Goal: Task Accomplishment & Management: Manage account settings

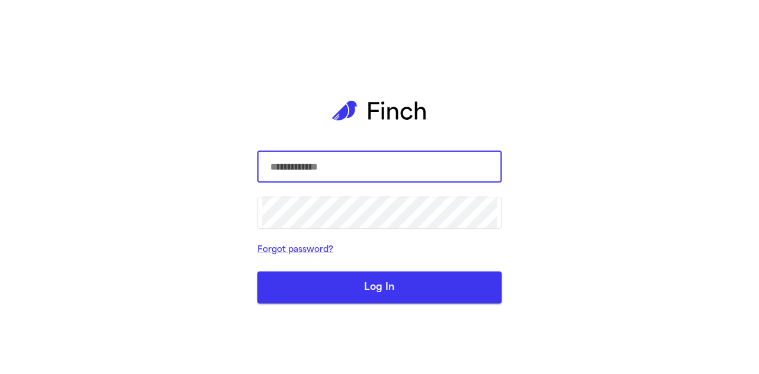
type input "**********"
click at [375, 281] on button "Log In" at bounding box center [379, 287] width 244 height 32
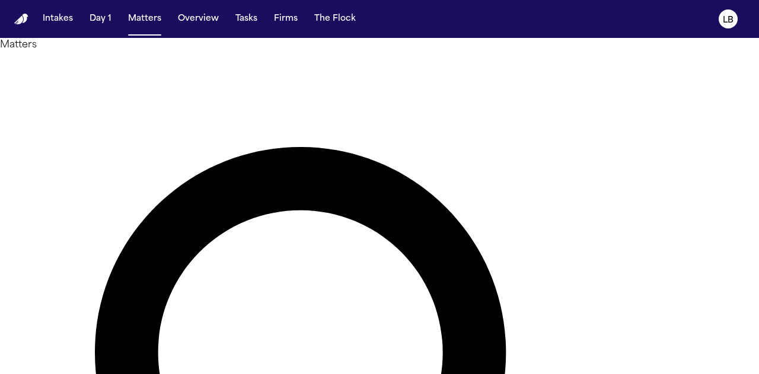
type input "******"
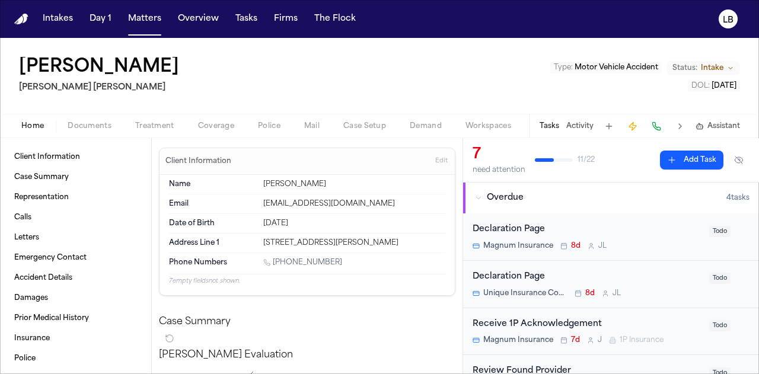
click at [105, 123] on span "Documents" at bounding box center [90, 125] width 44 height 9
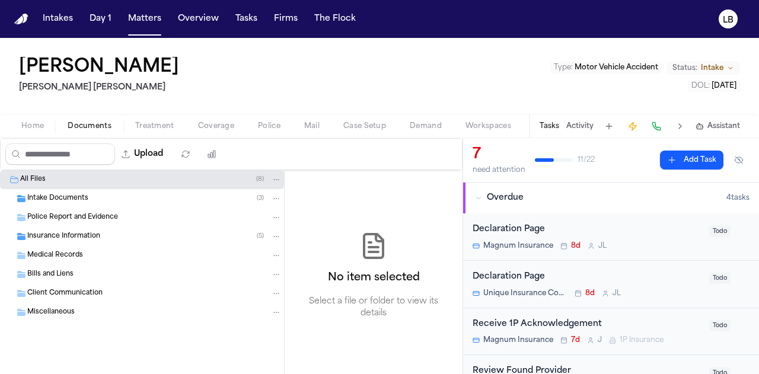
click at [62, 198] on span "Intake Documents" at bounding box center [57, 199] width 61 height 10
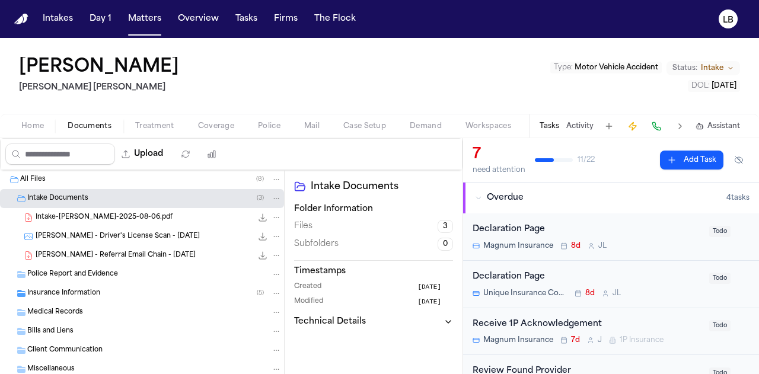
click at [76, 271] on span "Police Report and Evidence" at bounding box center [72, 275] width 91 height 10
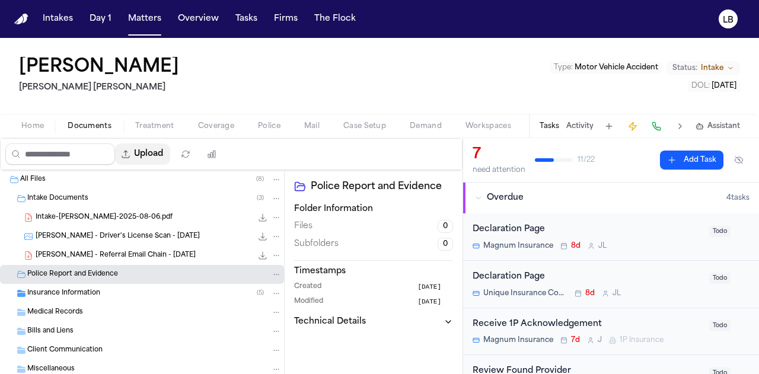
click at [157, 154] on button "Upload" at bounding box center [142, 153] width 55 height 21
select select "**********"
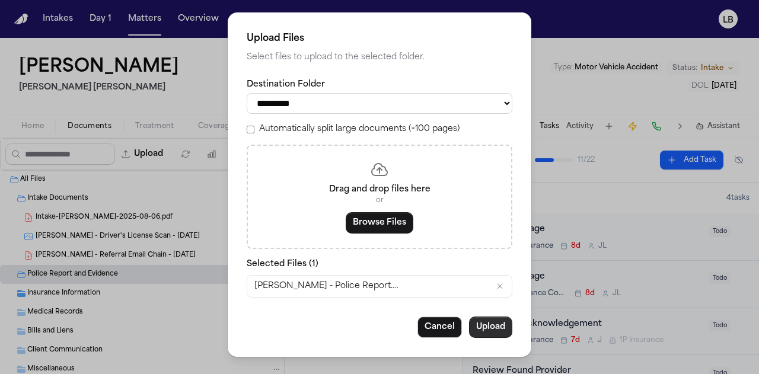
click at [489, 334] on button "Upload" at bounding box center [490, 326] width 43 height 21
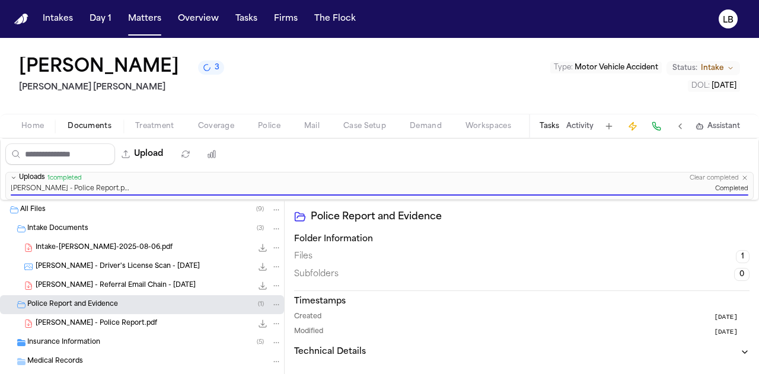
click at [580, 117] on div "Tasks Activity Assistant" at bounding box center [639, 125] width 220 height 23
click at [580, 123] on button "Activity" at bounding box center [579, 125] width 27 height 9
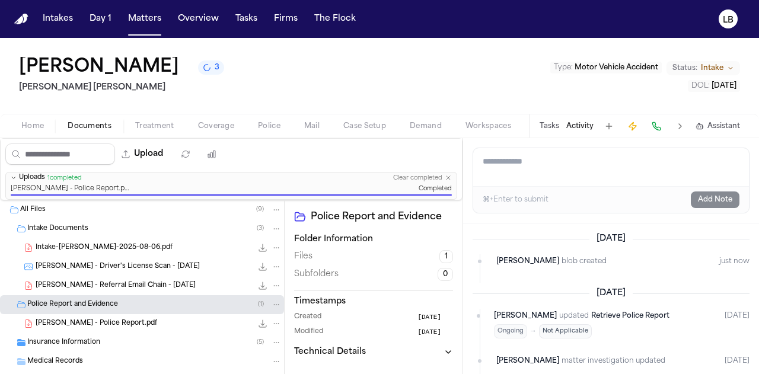
click at [547, 126] on button "Tasks" at bounding box center [549, 125] width 20 height 9
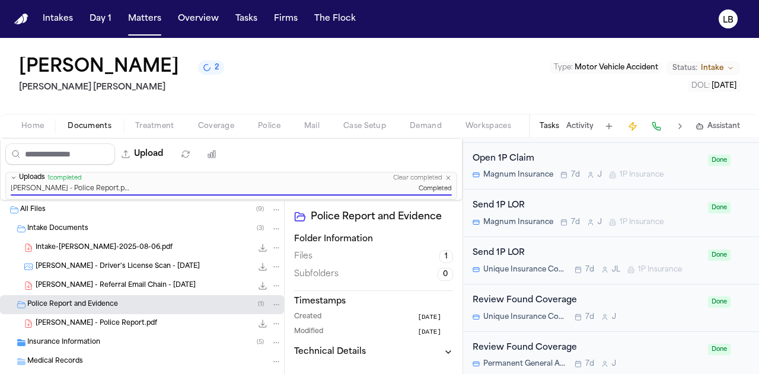
scroll to position [975, 0]
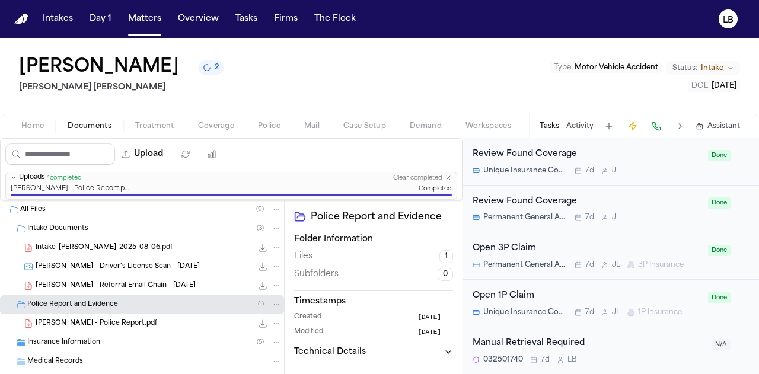
click at [636, 341] on div "Manual Retrieval Required" at bounding box center [588, 344] width 232 height 14
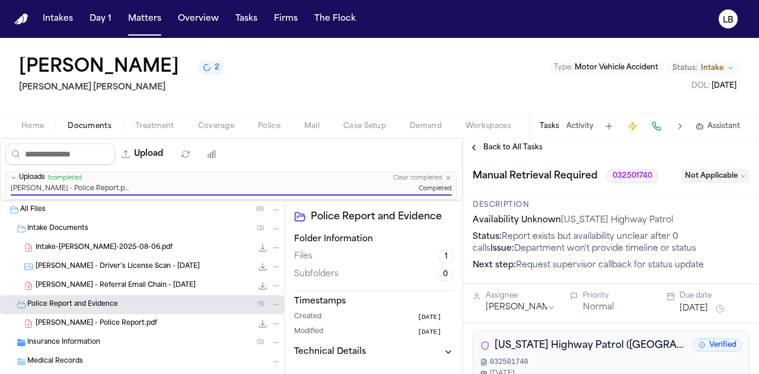
click at [700, 174] on span "Not Applicable" at bounding box center [715, 176] width 68 height 14
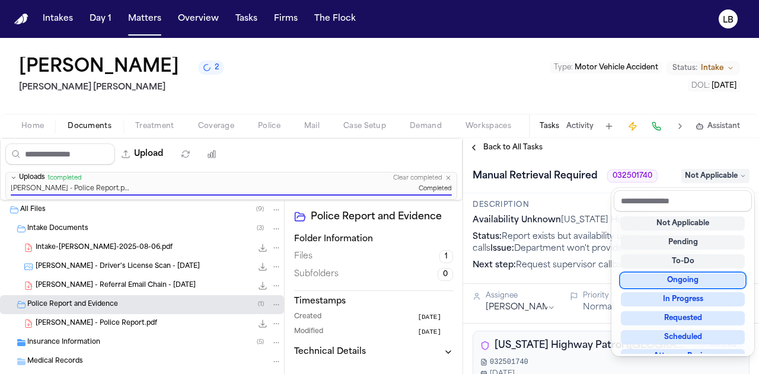
scroll to position [185, 0]
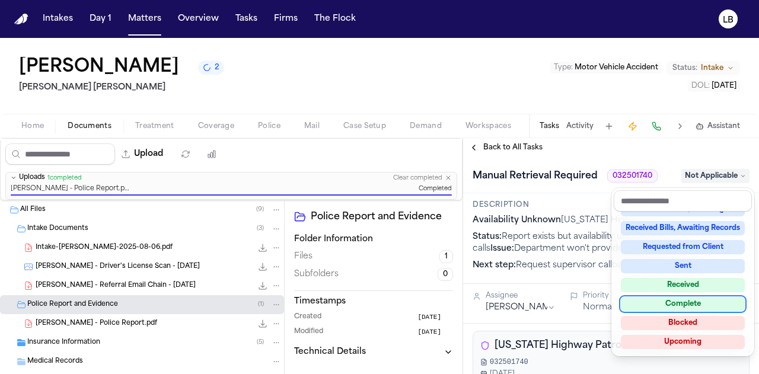
click at [704, 297] on div "Complete" at bounding box center [682, 304] width 124 height 14
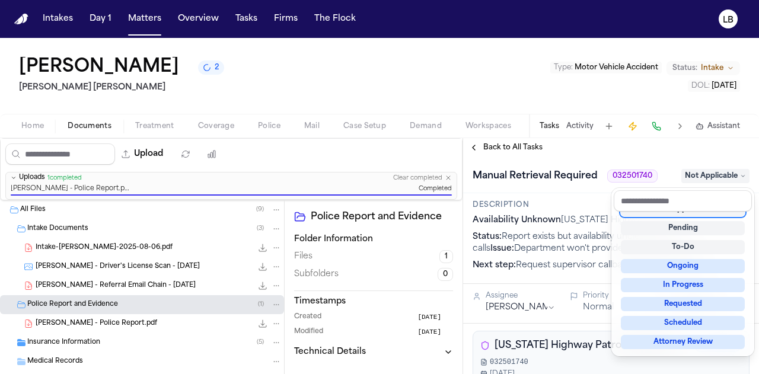
scroll to position [5, 0]
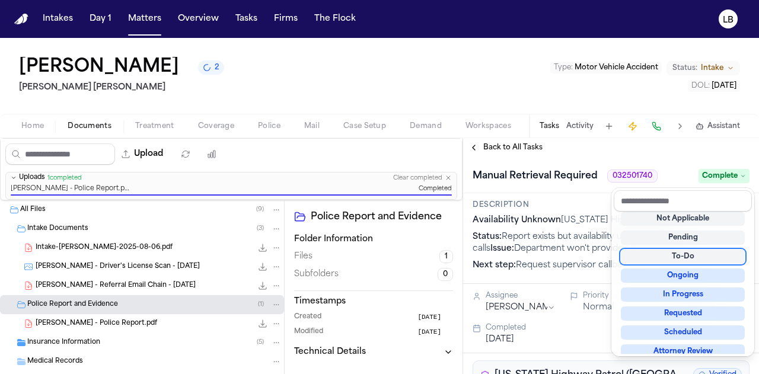
click at [521, 144] on div "Back to All Tasks Manual Retrieval Required 032501740 Complete Description Avai…" at bounding box center [611, 256] width 296 height 236
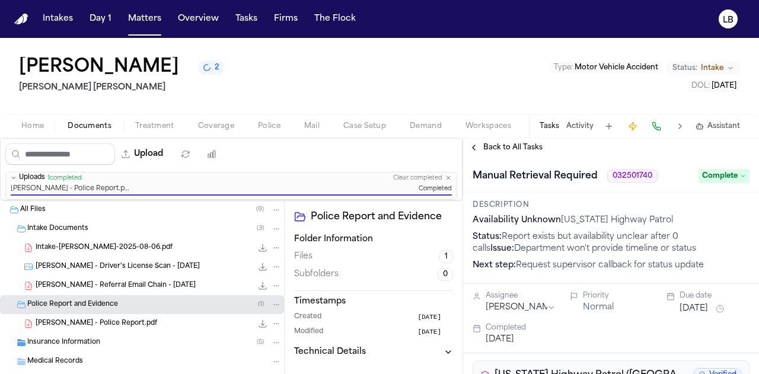
click at [521, 144] on span "Back to All Tasks" at bounding box center [512, 147] width 59 height 9
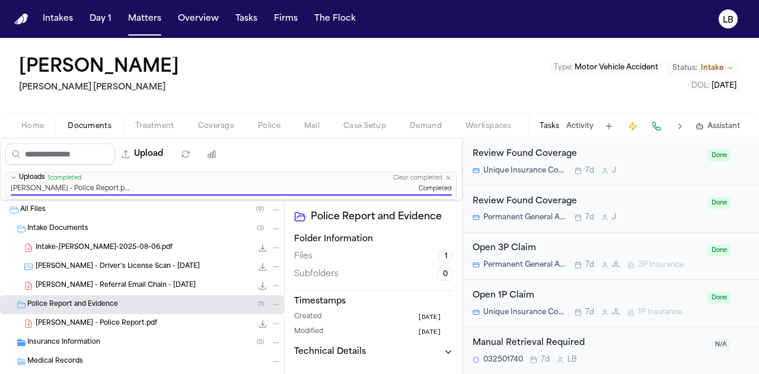
scroll to position [929, 0]
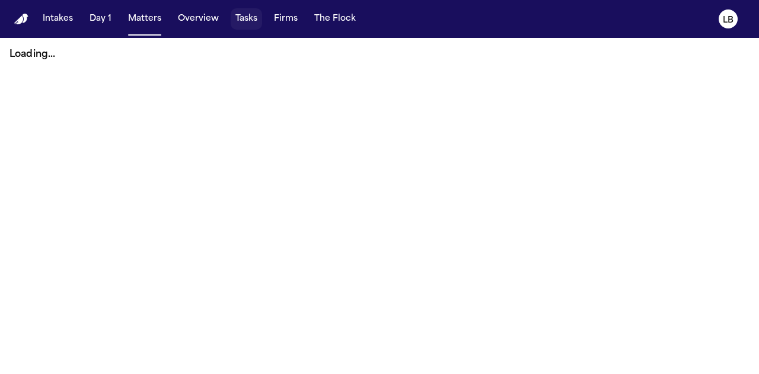
click at [247, 25] on button "Tasks" at bounding box center [246, 18] width 31 height 21
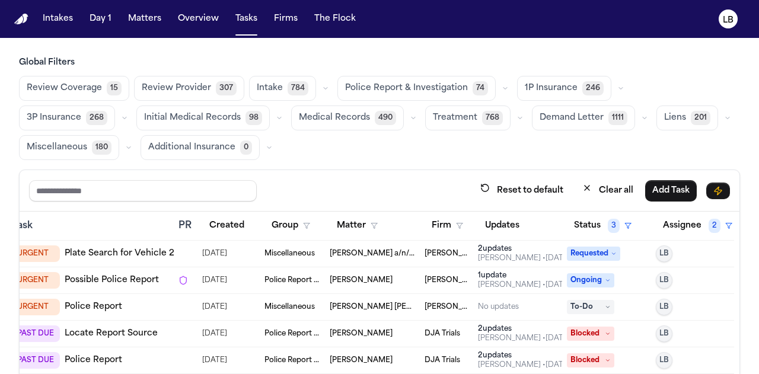
scroll to position [0, 141]
click at [427, 215] on button "Firm" at bounding box center [447, 225] width 46 height 21
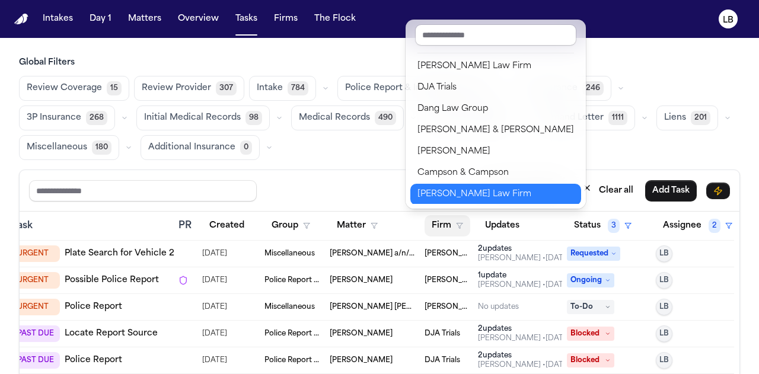
scroll to position [193, 0]
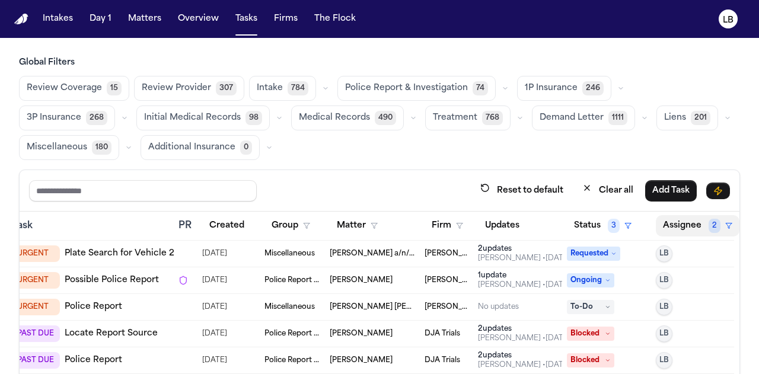
click at [686, 221] on button "Assignee 2" at bounding box center [697, 225] width 84 height 21
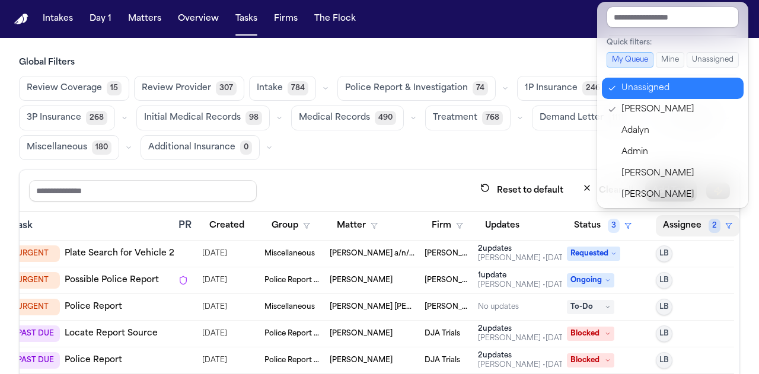
click at [650, 84] on div "Unassigned" at bounding box center [679, 88] width 116 height 14
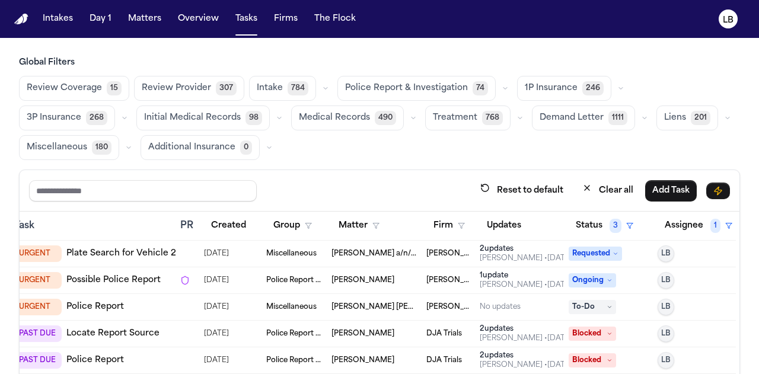
scroll to position [0, 139]
click at [432, 220] on button "Firm" at bounding box center [449, 225] width 46 height 21
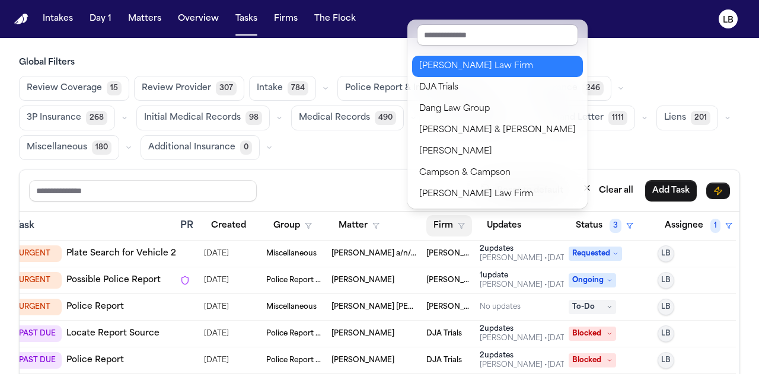
click at [480, 71] on div "[PERSON_NAME] Law Firm" at bounding box center [497, 66] width 156 height 14
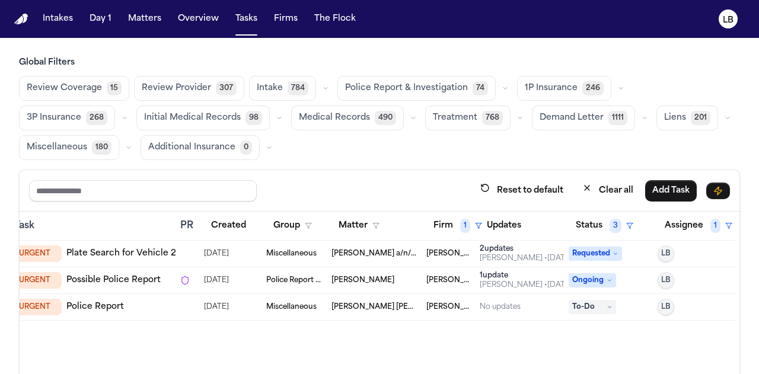
scroll to position [0, 117]
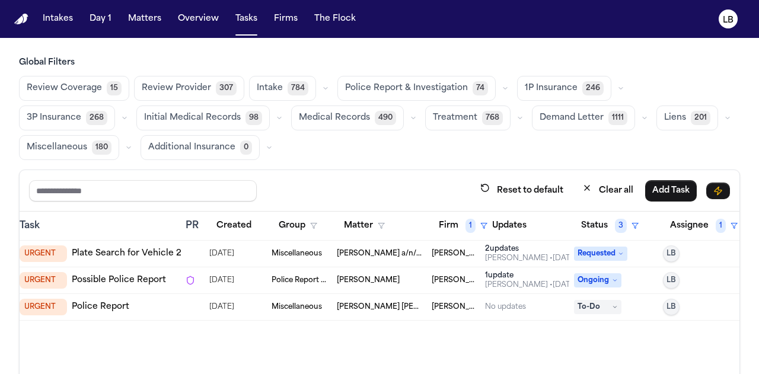
click at [289, 298] on td "Miscellaneous" at bounding box center [299, 307] width 65 height 27
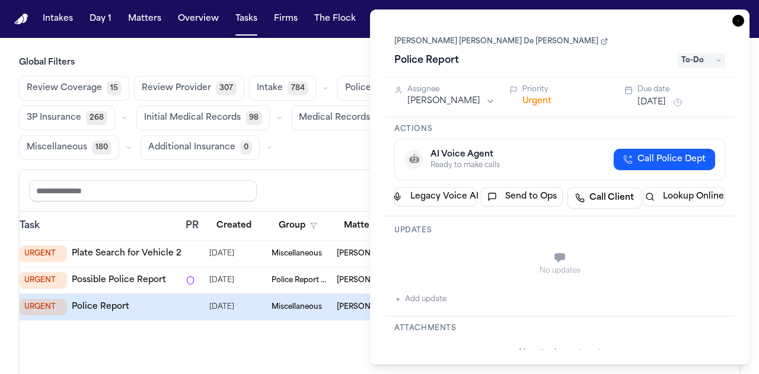
click at [472, 42] on link "[PERSON_NAME] [PERSON_NAME] De [PERSON_NAME]" at bounding box center [500, 41] width 213 height 9
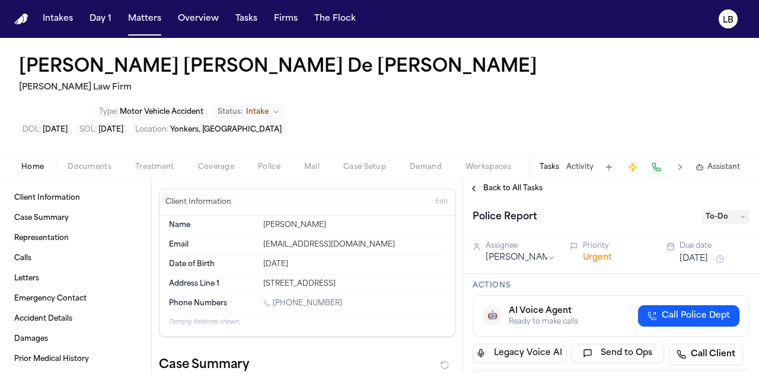
click at [89, 162] on span "Documents" at bounding box center [90, 166] width 44 height 9
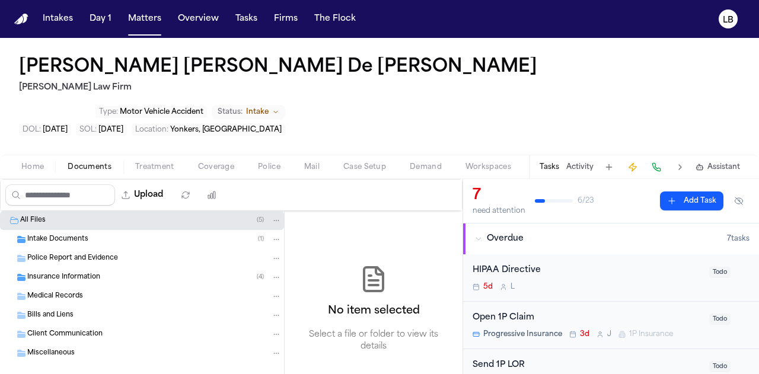
click at [71, 235] on span "Intake Documents" at bounding box center [57, 240] width 61 height 10
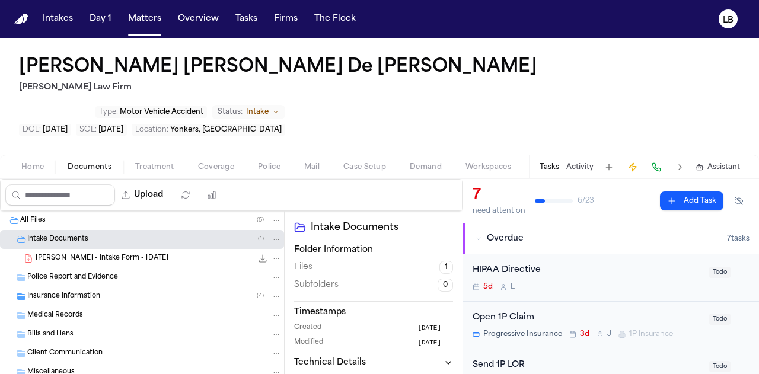
click at [94, 254] on span "J. De Leon - Intake Form - 8.14.25" at bounding box center [102, 259] width 133 height 10
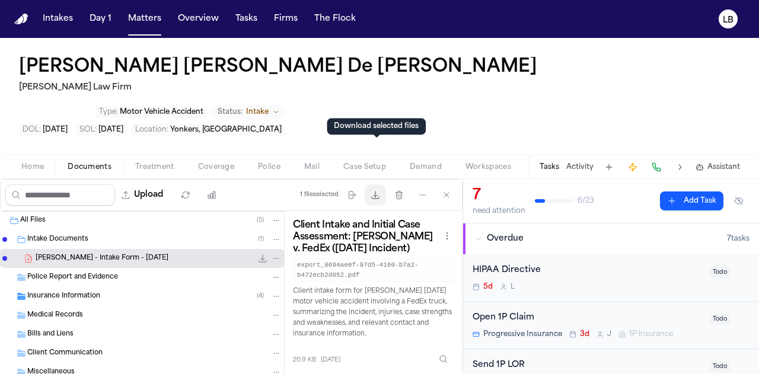
click at [379, 190] on icon "button" at bounding box center [374, 194] width 9 height 9
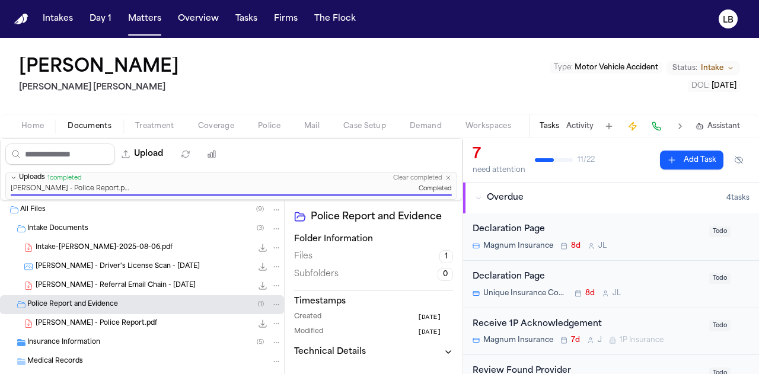
scroll to position [929, 0]
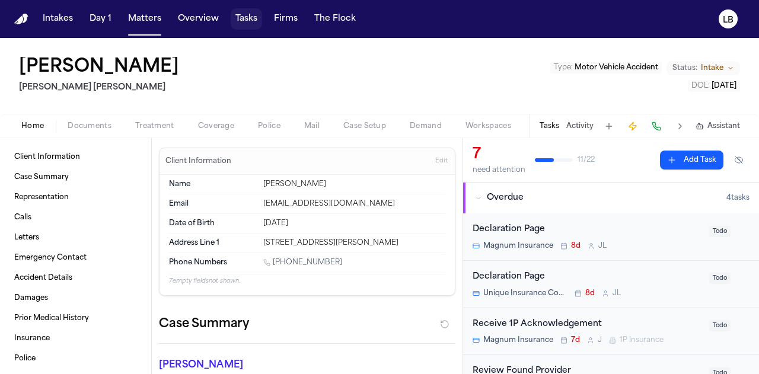
click at [242, 17] on button "Tasks" at bounding box center [246, 18] width 31 height 21
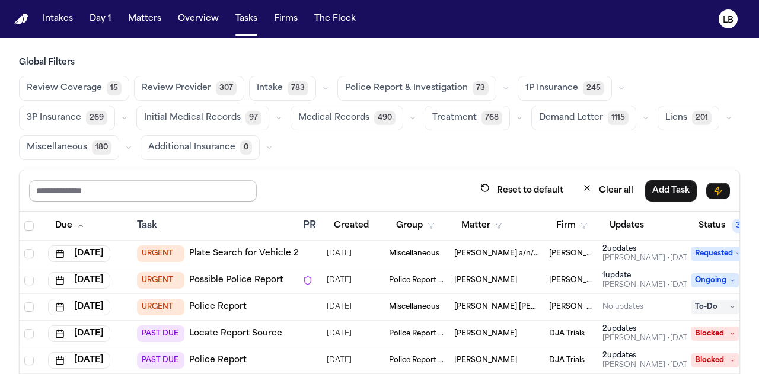
click at [142, 185] on input "text" at bounding box center [143, 190] width 228 height 21
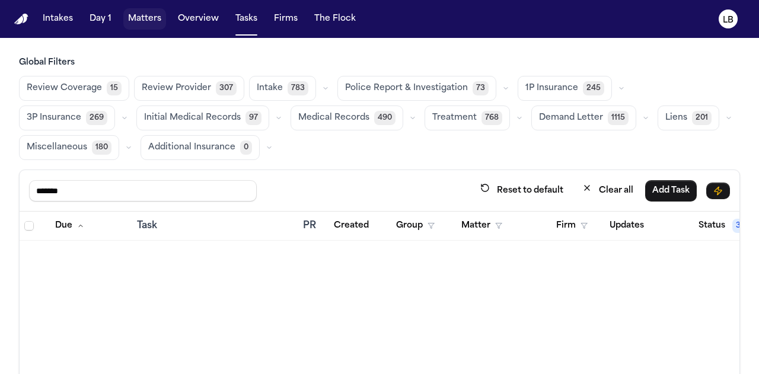
type input "*******"
click at [147, 23] on button "Matters" at bounding box center [144, 18] width 43 height 21
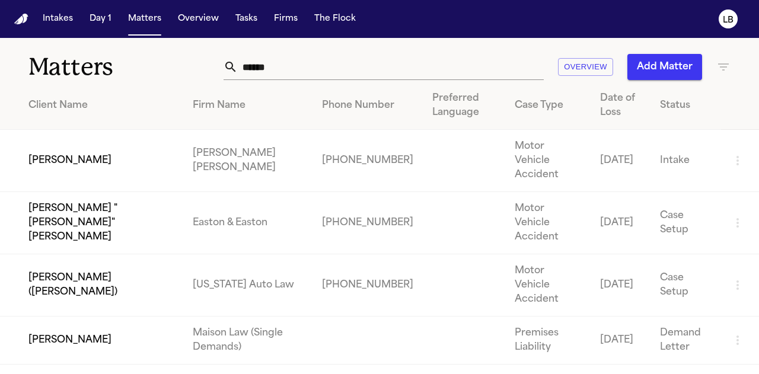
click at [273, 72] on input "******" at bounding box center [391, 67] width 306 height 26
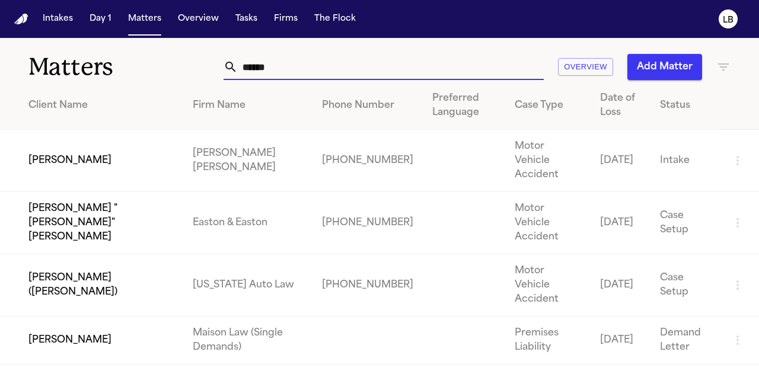
click at [273, 72] on input "******" at bounding box center [391, 67] width 306 height 26
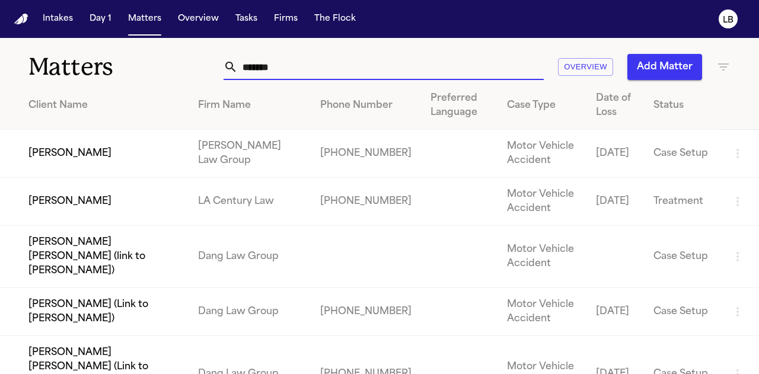
type input "*******"
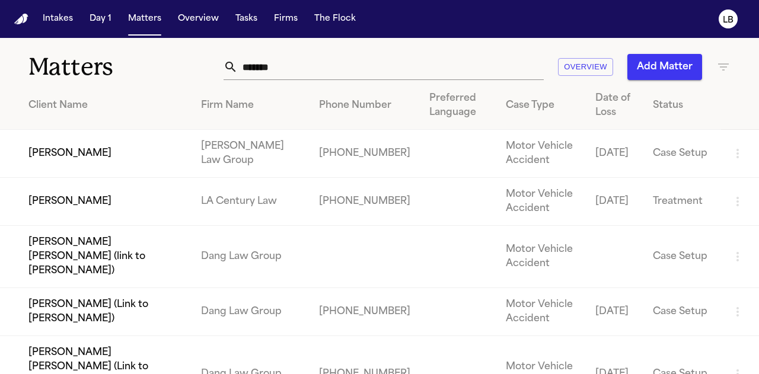
click at [241, 157] on td "[PERSON_NAME] Law Group" at bounding box center [250, 154] width 118 height 48
click at [75, 149] on td "[PERSON_NAME]" at bounding box center [95, 154] width 191 height 48
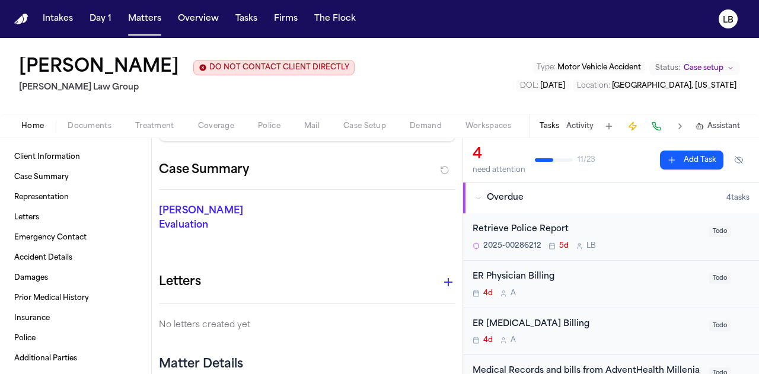
scroll to position [88, 0]
click at [533, 226] on div "Retrieve Police Report" at bounding box center [586, 230] width 229 height 14
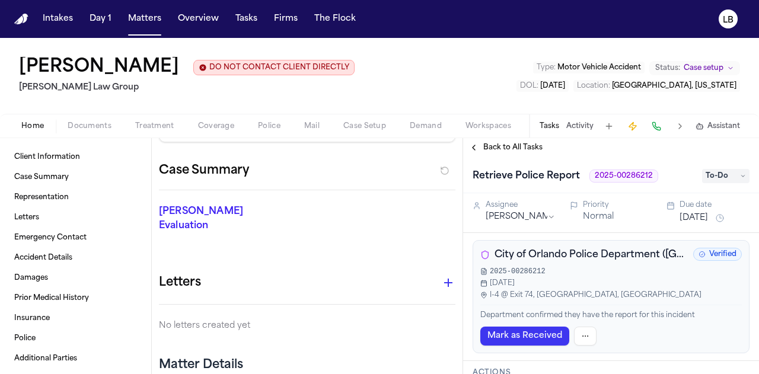
click at [580, 125] on button "Activity" at bounding box center [579, 125] width 27 height 9
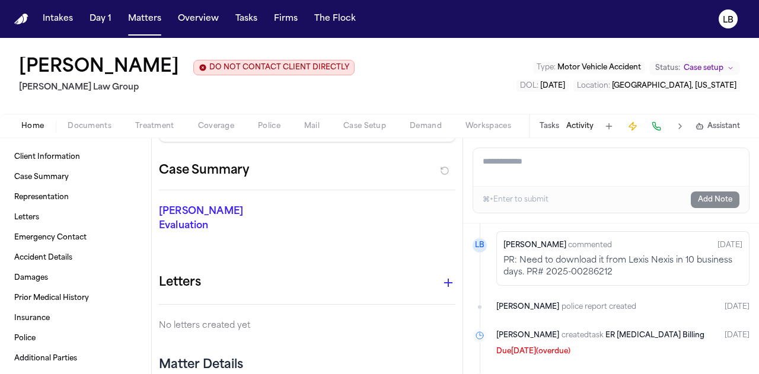
scroll to position [351, 0]
click at [587, 257] on p "PR: Need to download it from Lexis Nexis in 10 business days. PR# 2025-00286212" at bounding box center [622, 266] width 239 height 24
drag, startPoint x: 544, startPoint y: 259, endPoint x: 644, endPoint y: 257, distance: 99.6
click at [644, 257] on p "PR: Need to download it from Lexis Nexis in 10 business days. PR# 2025-00286212" at bounding box center [622, 266] width 239 height 24
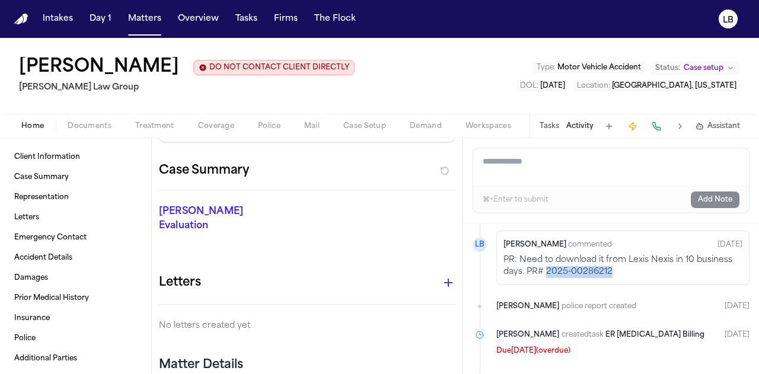
copy p "2025-00286212"
click at [133, 20] on button "Matters" at bounding box center [144, 18] width 43 height 21
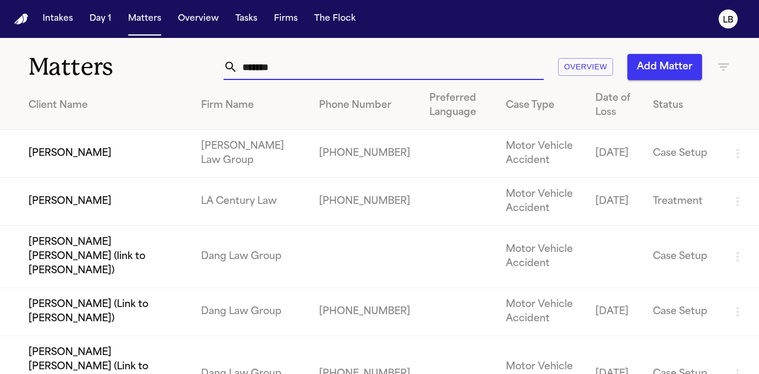
click at [264, 68] on input "*******" at bounding box center [391, 67] width 306 height 26
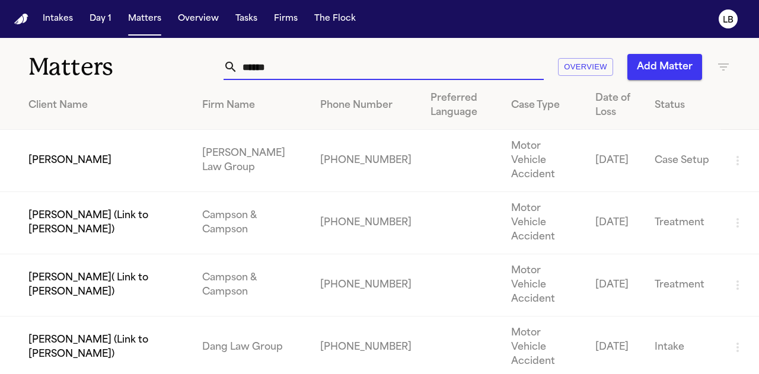
type input "******"
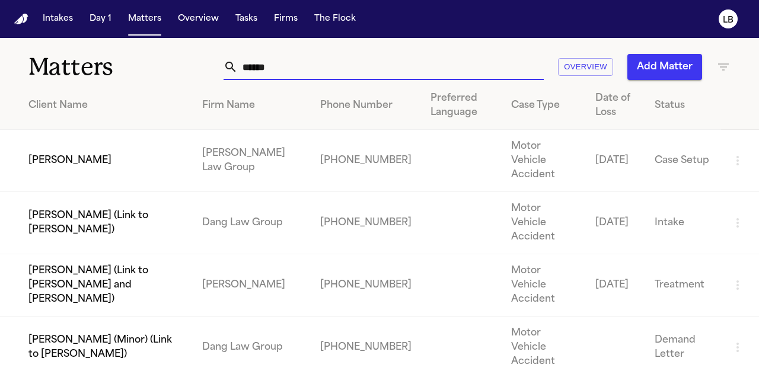
click at [68, 153] on td "Antwan Walker" at bounding box center [96, 161] width 193 height 62
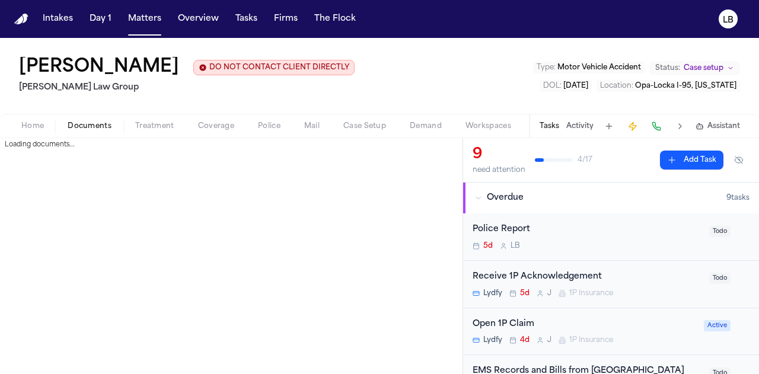
click at [85, 121] on span "Documents" at bounding box center [90, 125] width 44 height 9
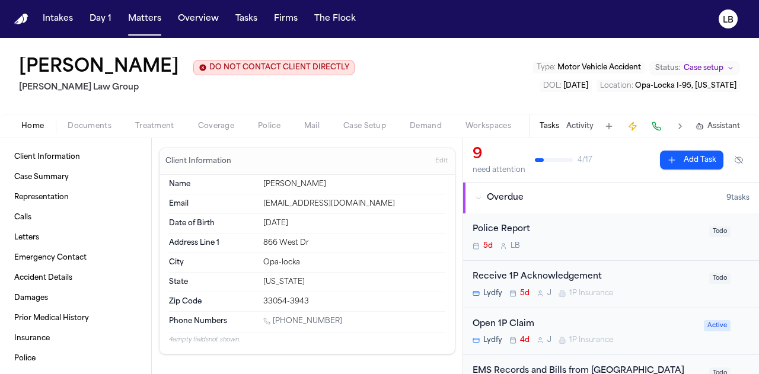
click at [40, 124] on span "Home" at bounding box center [32, 125] width 23 height 9
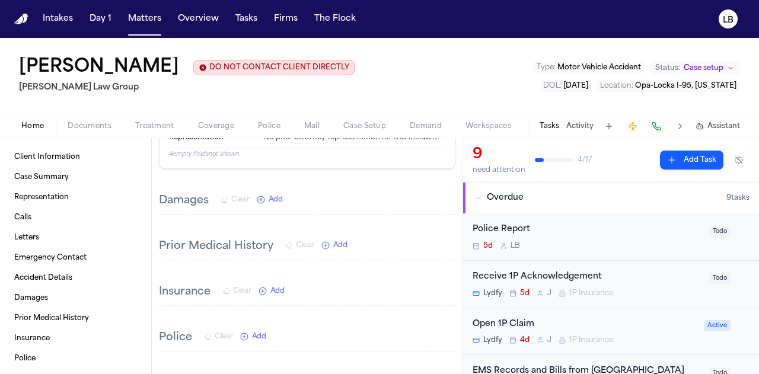
scroll to position [964, 0]
click at [79, 121] on span "Documents" at bounding box center [90, 125] width 44 height 9
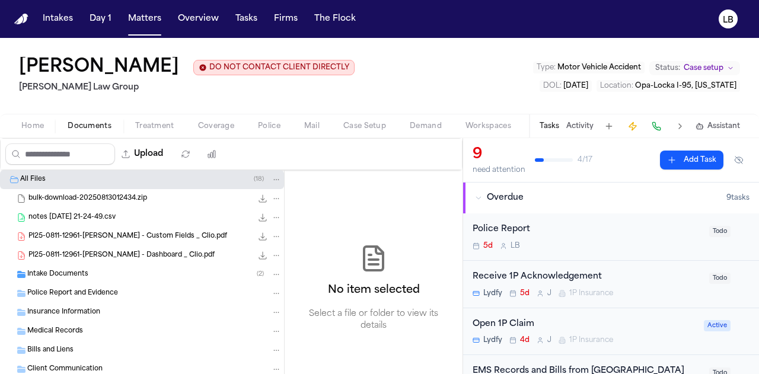
click at [101, 269] on div "Intake Documents ( 2 )" at bounding box center [154, 274] width 254 height 11
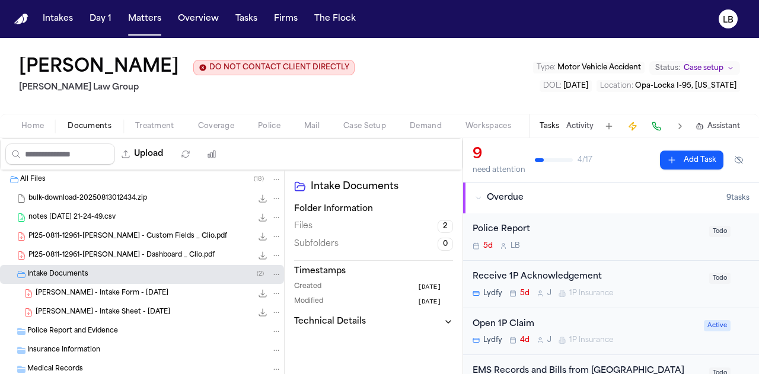
click at [120, 295] on span "A. Walker - Intake Form - 8.11.25" at bounding box center [102, 294] width 133 height 10
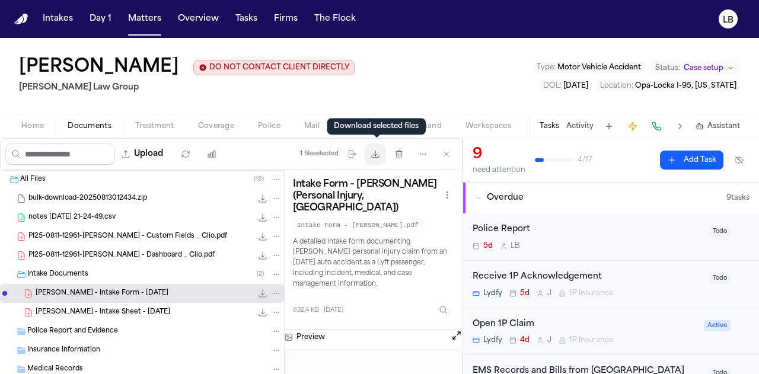
click at [376, 159] on button "Download files" at bounding box center [374, 153] width 21 height 21
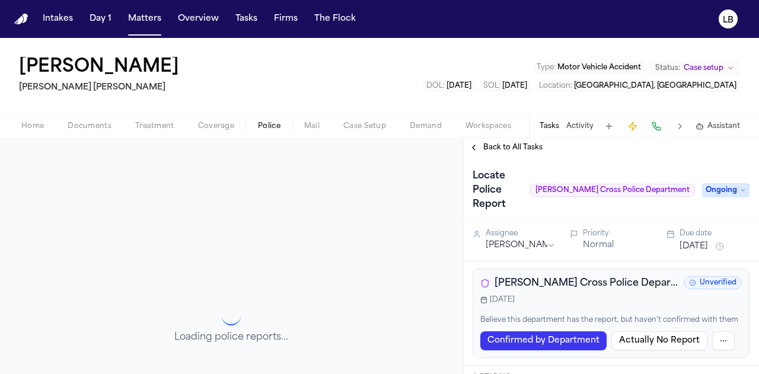
click at [589, 123] on button "Activity" at bounding box center [579, 125] width 27 height 9
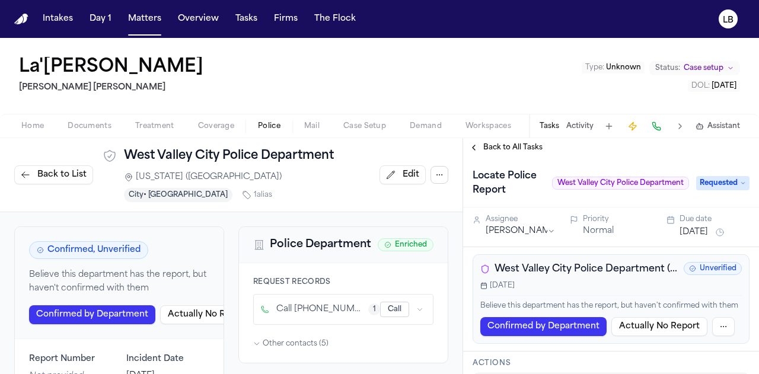
scroll to position [64, 0]
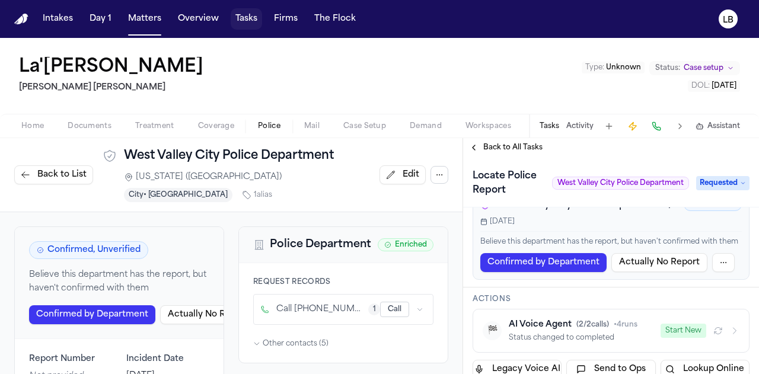
click at [236, 11] on button "Tasks" at bounding box center [246, 18] width 31 height 21
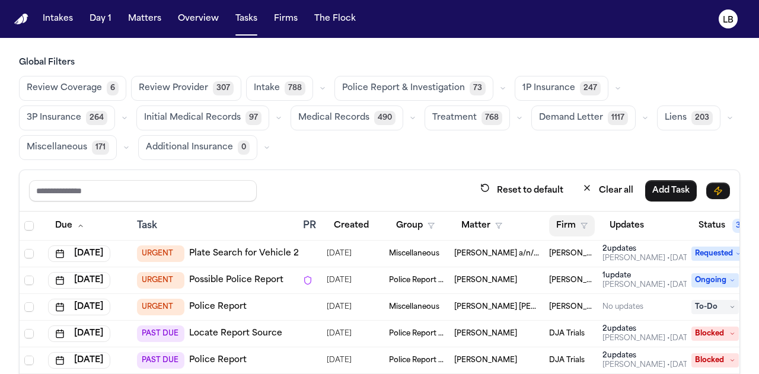
click at [564, 222] on button "Firm" at bounding box center [572, 225] width 46 height 21
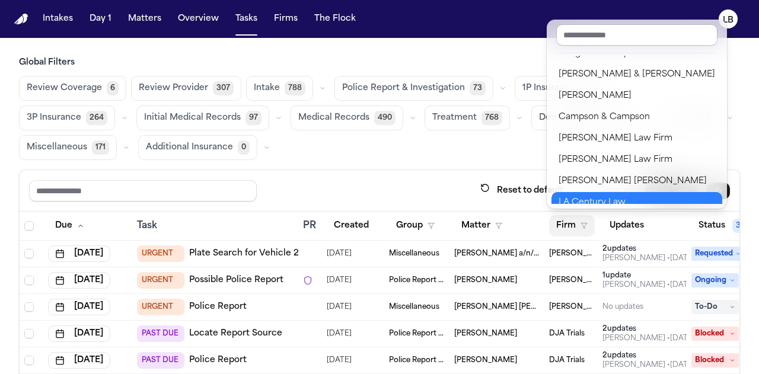
scroll to position [55, 0]
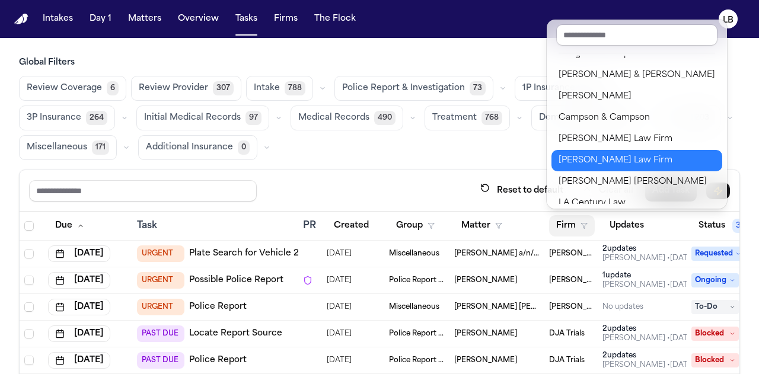
click at [605, 157] on div "[PERSON_NAME] Law Firm" at bounding box center [636, 160] width 156 height 14
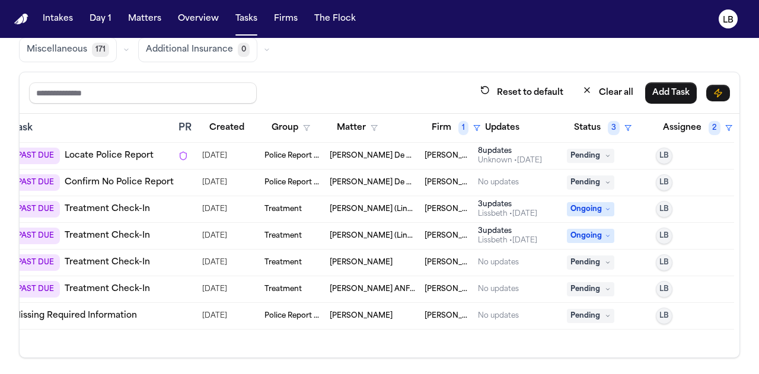
scroll to position [0, 132]
click at [273, 317] on span "Police Report & Investigation" at bounding box center [292, 315] width 56 height 9
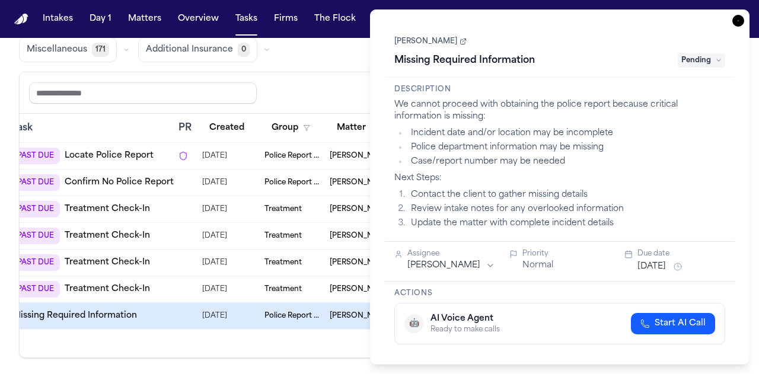
scroll to position [11, 0]
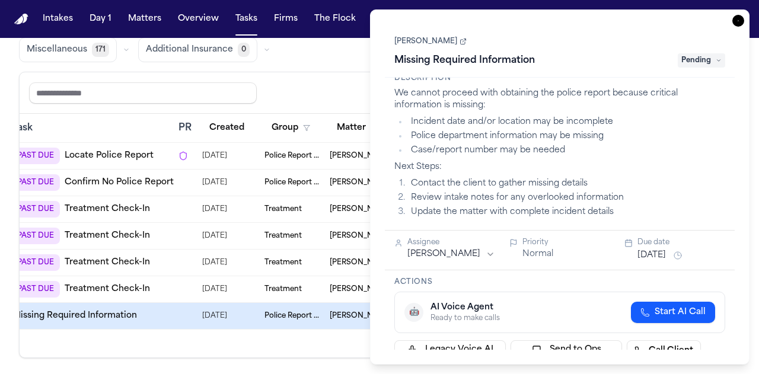
click at [420, 40] on link "[PERSON_NAME]" at bounding box center [430, 41] width 72 height 9
click at [734, 21] on icon "button" at bounding box center [738, 21] width 12 height 12
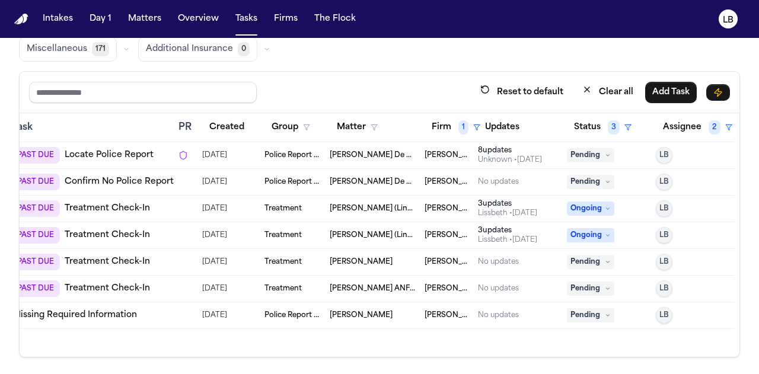
scroll to position [98, 0]
click at [588, 308] on span "Pending" at bounding box center [590, 315] width 47 height 14
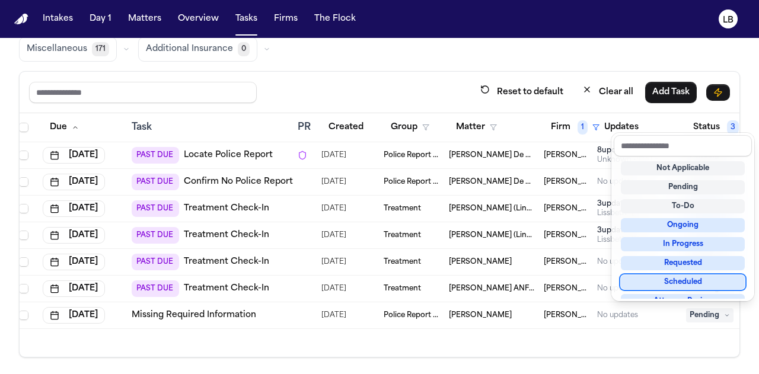
scroll to position [0, 0]
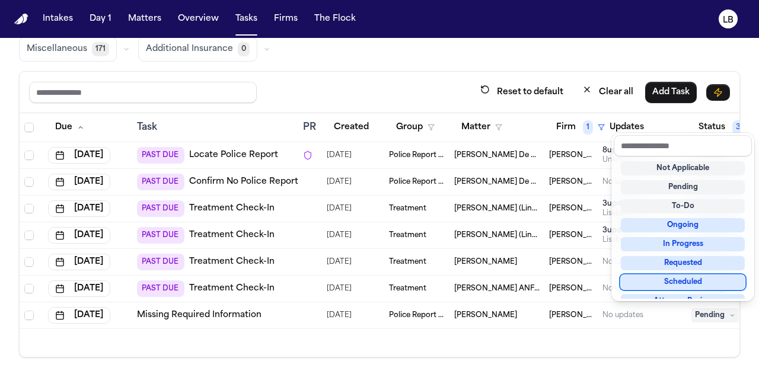
click at [220, 313] on table "Due Task PR Created Group Matter Firm 1 Updates Status 3 Assignee 2 Jul 16, 202…" at bounding box center [439, 221] width 839 height 216
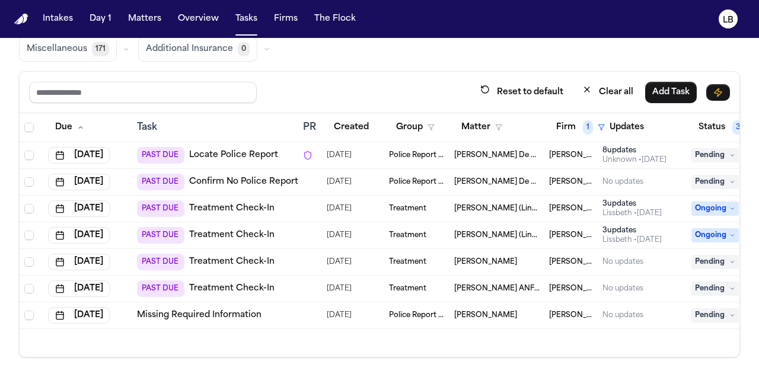
click at [220, 313] on link "Missing Required Information" at bounding box center [199, 315] width 124 height 12
click at [711, 312] on span "Pending" at bounding box center [714, 315] width 47 height 14
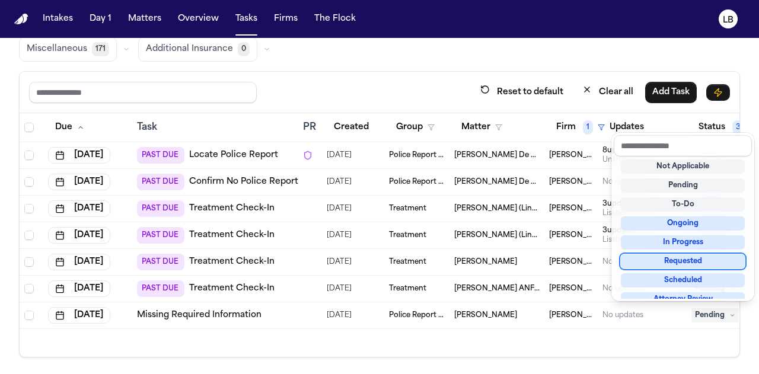
scroll to position [173, 0]
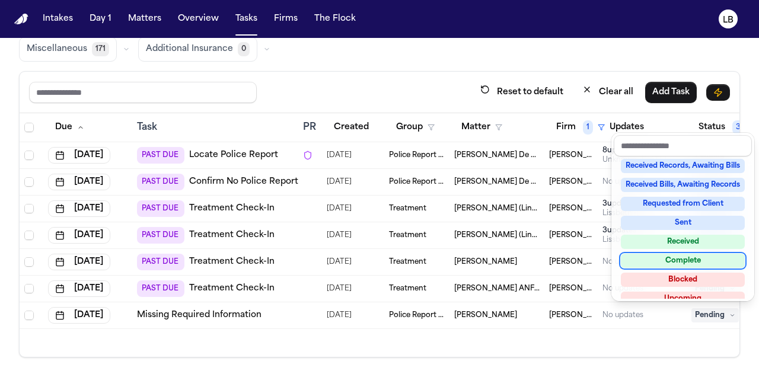
click at [679, 254] on div "Complete" at bounding box center [682, 261] width 124 height 14
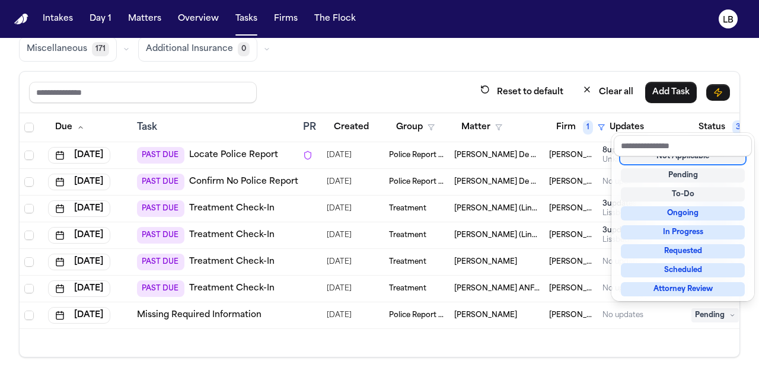
scroll to position [5, 0]
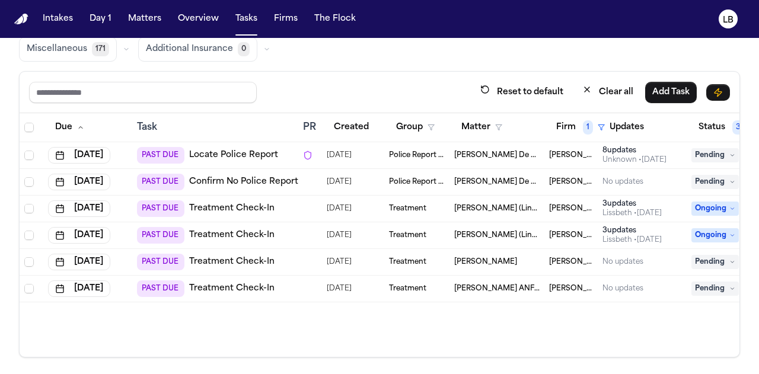
click at [524, 325] on div "Due Task PR Created Group Matter Firm 1 Updates Status 3 Assignee 2 Jul 16, 202…" at bounding box center [379, 235] width 719 height 244
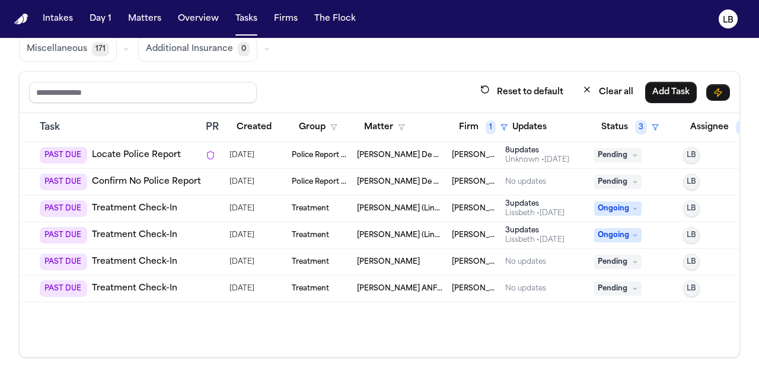
scroll to position [0, 99]
click at [606, 203] on span "Ongoing" at bounding box center [615, 208] width 47 height 14
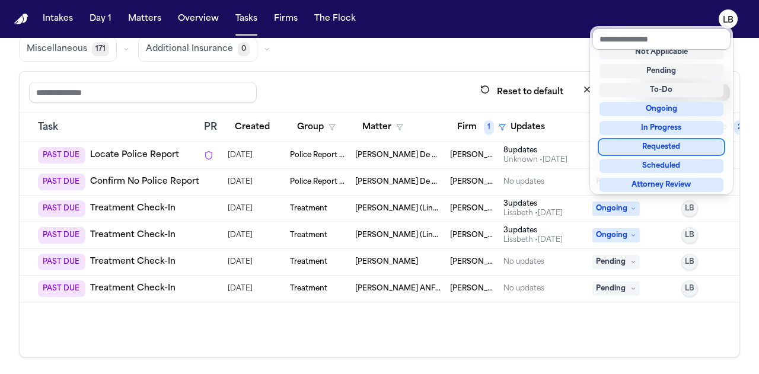
scroll to position [185, 0]
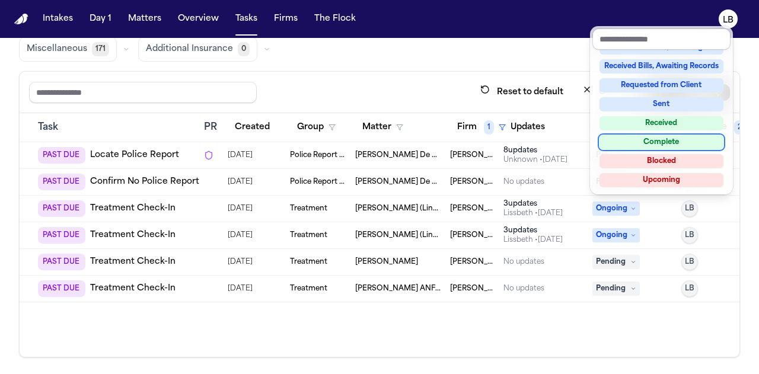
click at [667, 140] on div "Complete" at bounding box center [661, 142] width 124 height 14
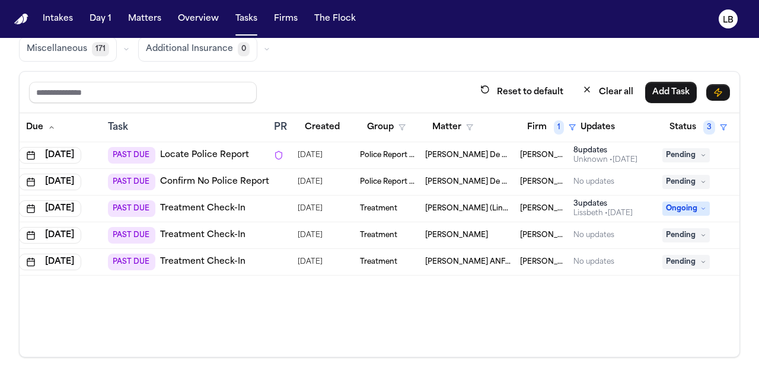
scroll to position [0, 28]
click at [226, 152] on link "Locate Police Report" at bounding box center [205, 155] width 89 height 12
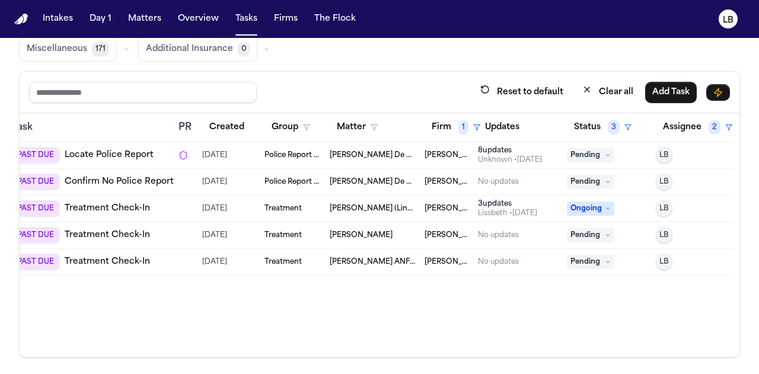
click at [585, 177] on span "Pending" at bounding box center [590, 182] width 47 height 14
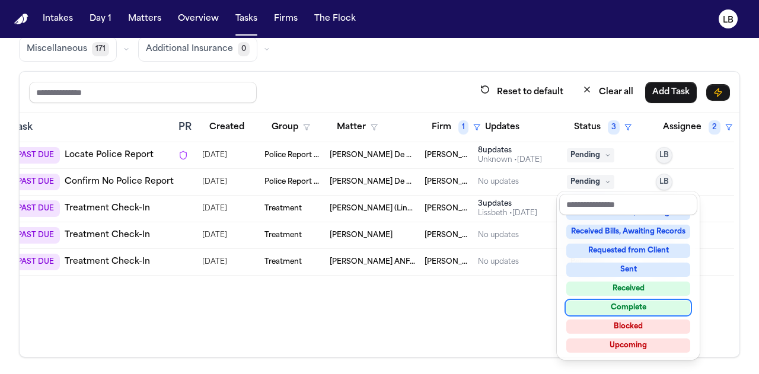
click at [652, 308] on div "Complete" at bounding box center [628, 307] width 124 height 14
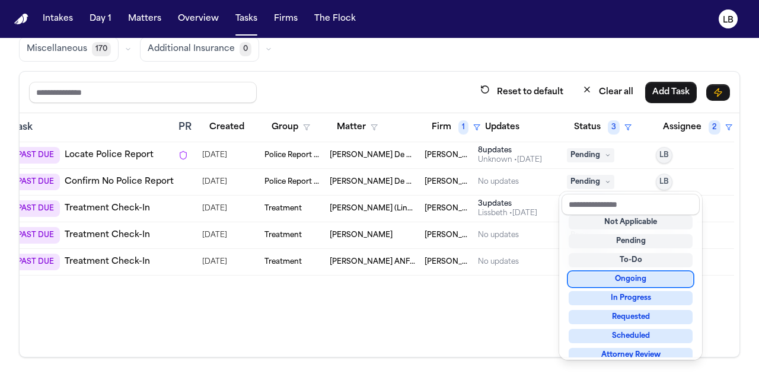
scroll to position [0, 0]
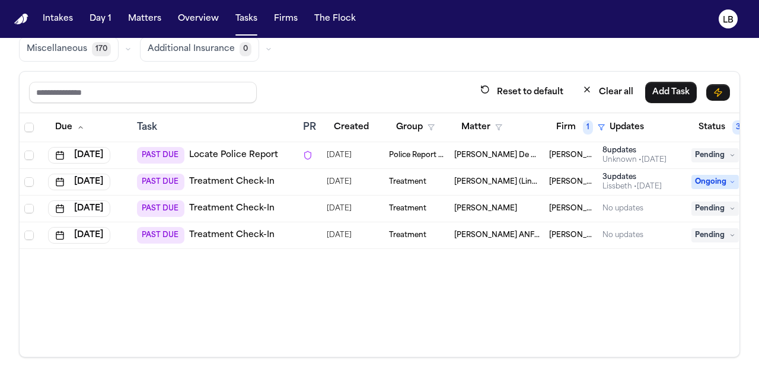
click at [237, 152] on link "Locate Police Report" at bounding box center [233, 155] width 89 height 12
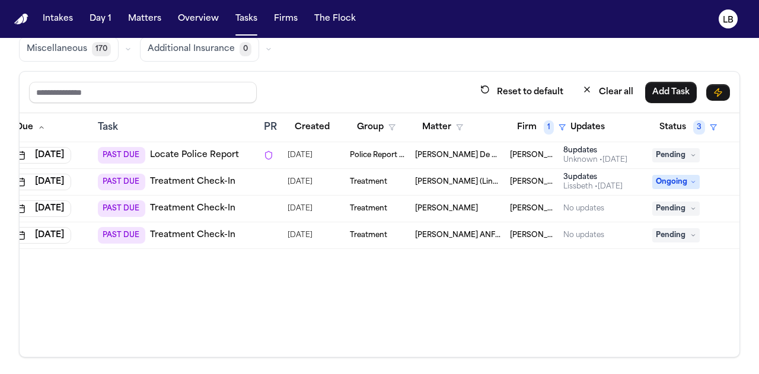
scroll to position [0, 40]
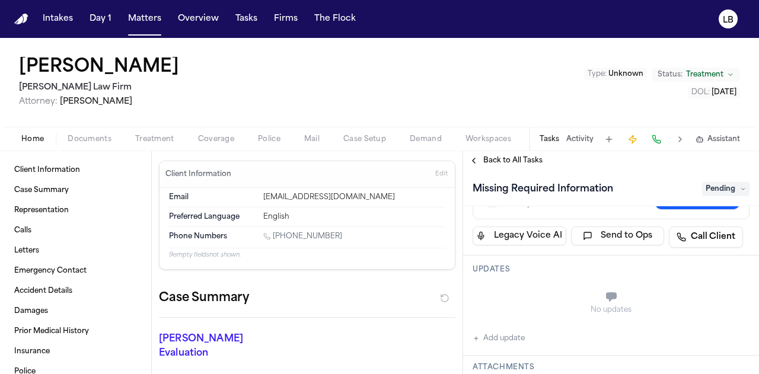
scroll to position [230, 0]
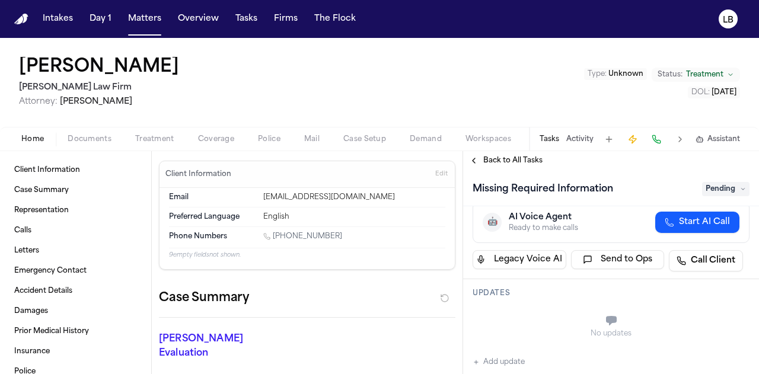
click at [92, 140] on span "Documents" at bounding box center [90, 139] width 44 height 9
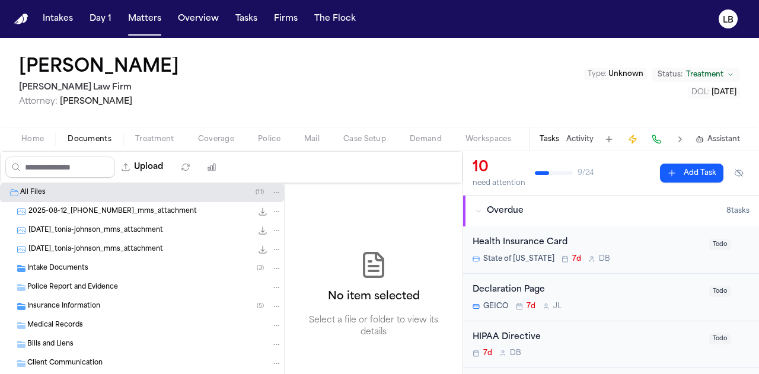
click at [75, 261] on div "Intake Documents ( 3 )" at bounding box center [142, 268] width 284 height 19
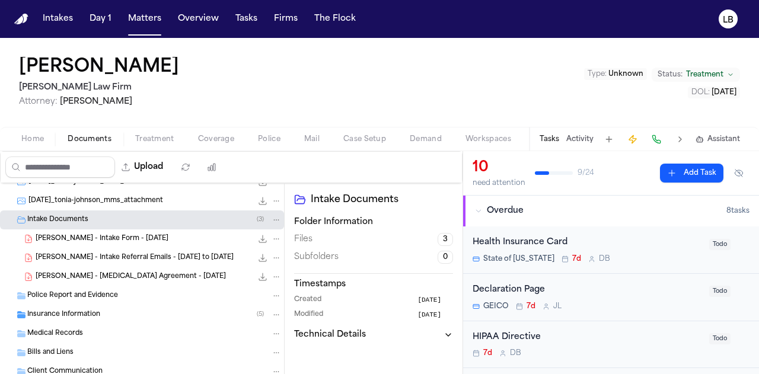
scroll to position [50, 0]
click at [117, 239] on span "[PERSON_NAME] - Intake Form - [DATE]" at bounding box center [102, 238] width 133 height 10
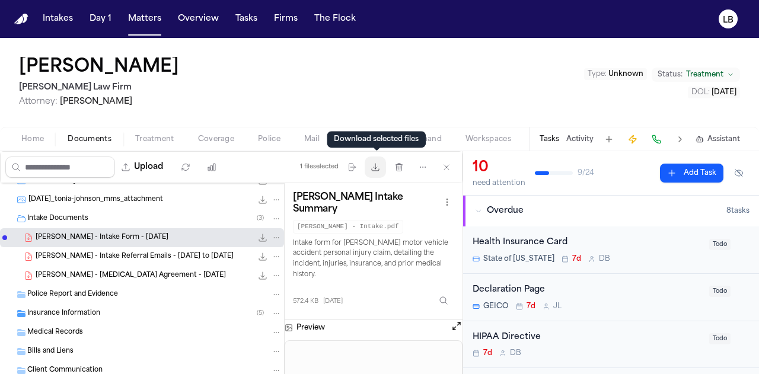
click at [375, 165] on icon "button" at bounding box center [374, 166] width 9 height 9
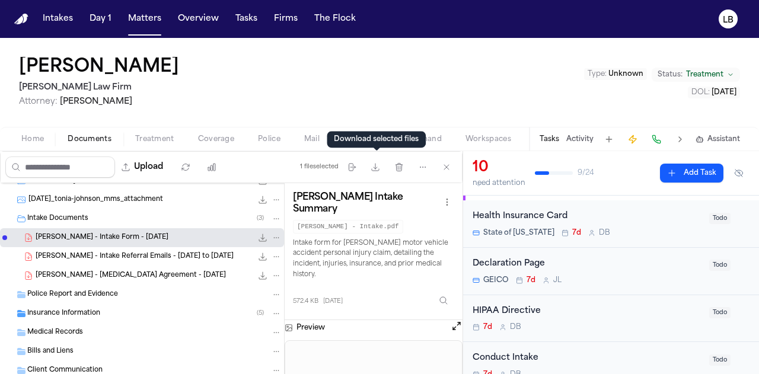
scroll to position [0, 0]
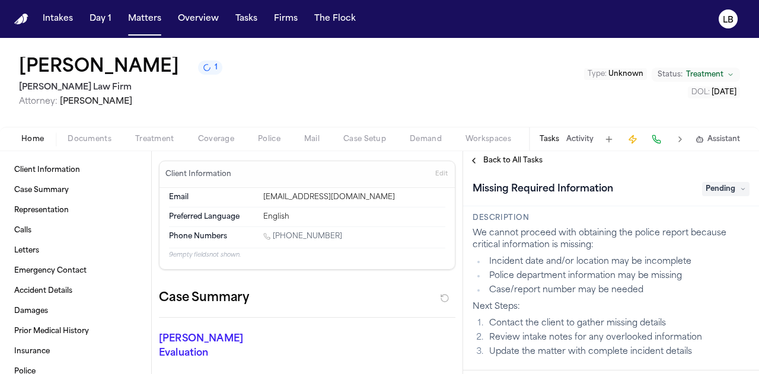
click at [260, 17] on div "Intakes Day 1 Matters Overview Tasks Firms The Flock" at bounding box center [199, 18] width 322 height 21
click at [285, 25] on button "Firms" at bounding box center [285, 18] width 33 height 21
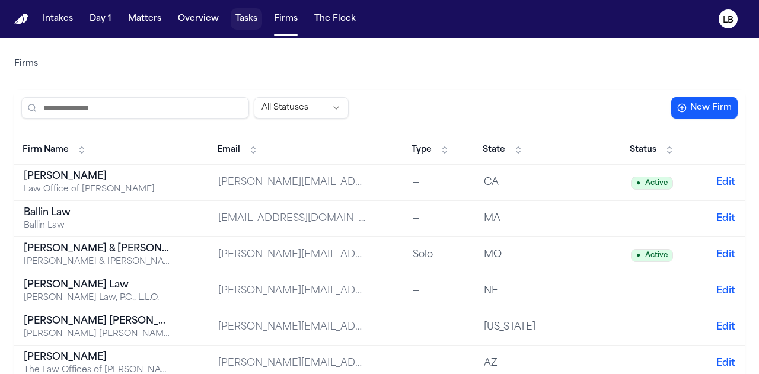
click at [254, 25] on button "Tasks" at bounding box center [246, 18] width 31 height 21
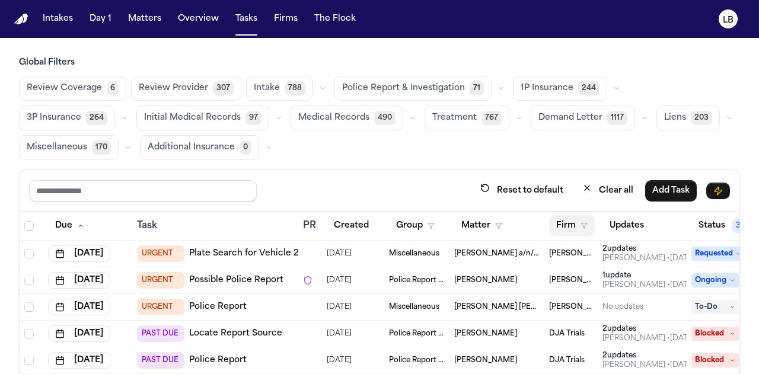
click at [579, 231] on button "Firm" at bounding box center [572, 225] width 46 height 21
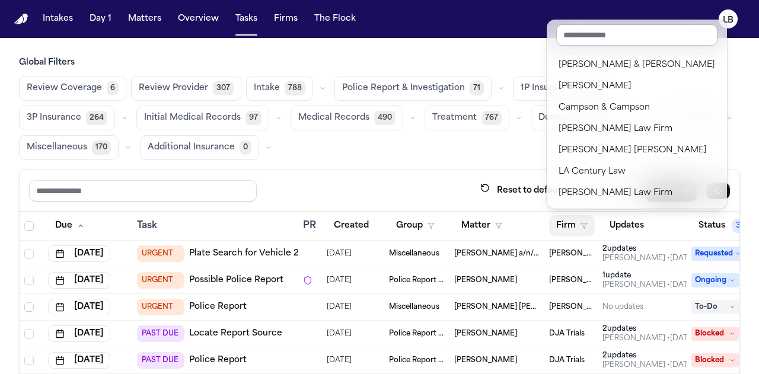
scroll to position [23, 0]
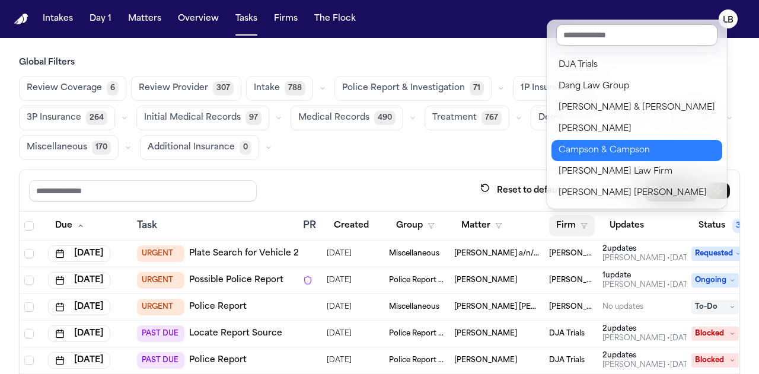
click at [612, 151] on div "Campson & Campson" at bounding box center [636, 150] width 156 height 14
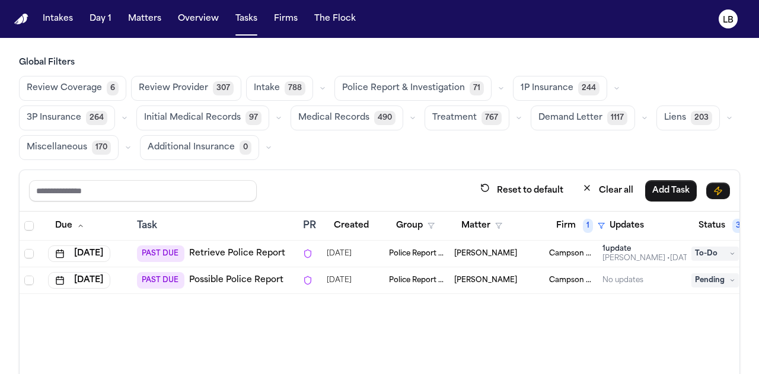
click at [203, 249] on link "Retrieve Police Report" at bounding box center [237, 254] width 96 height 12
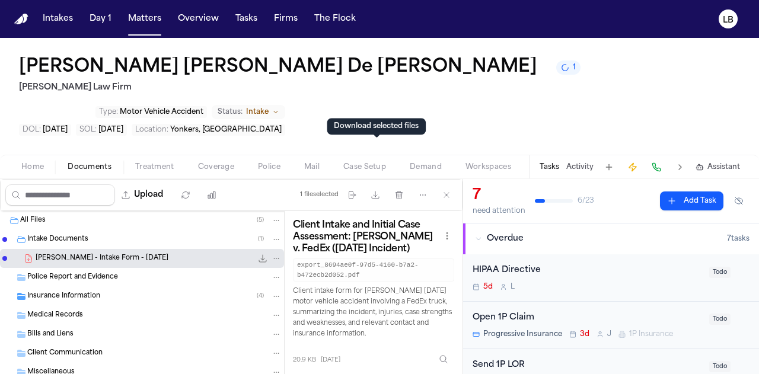
click at [587, 162] on button "Activity" at bounding box center [579, 166] width 27 height 9
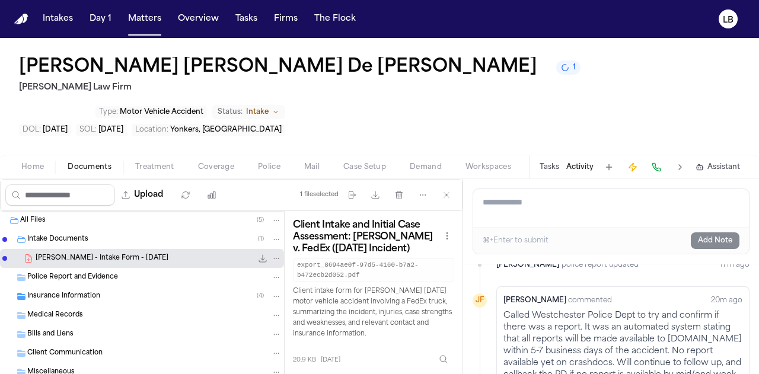
scroll to position [37, 0]
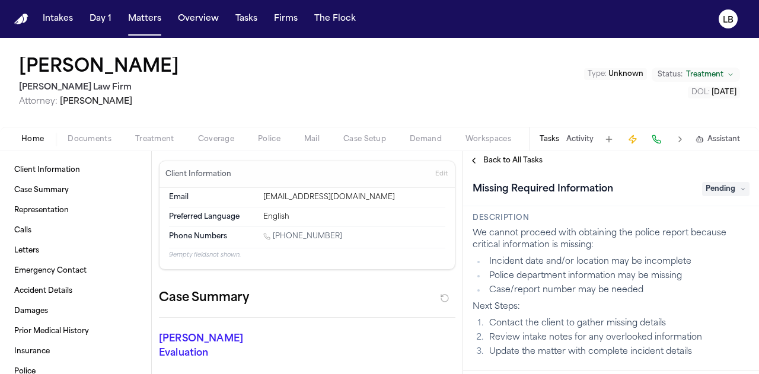
click at [578, 142] on button "Activity" at bounding box center [579, 139] width 27 height 9
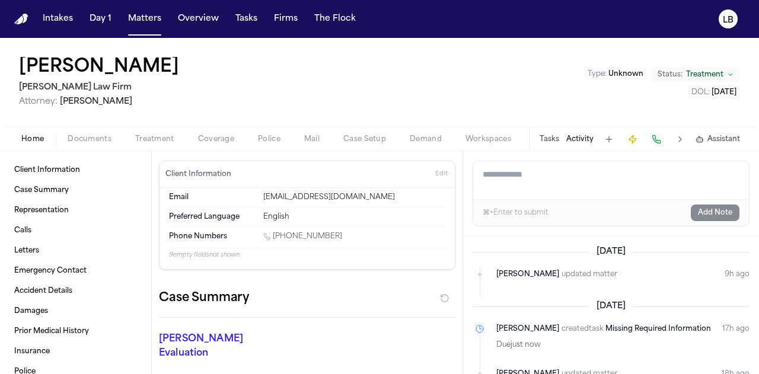
click at [558, 178] on textarea "Add a note to this matter" at bounding box center [611, 180] width 276 height 38
paste textarea "**********"
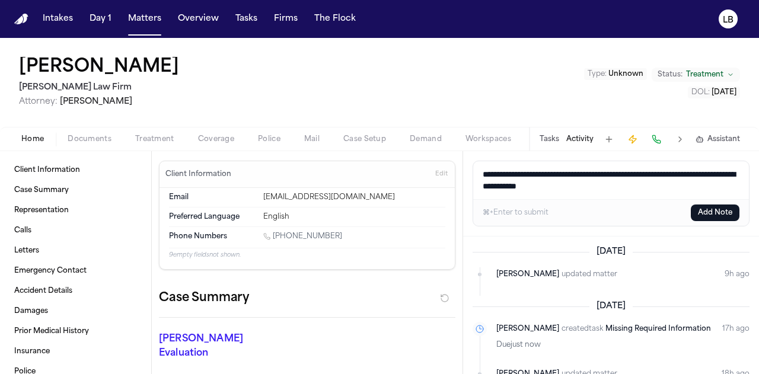
drag, startPoint x: 583, startPoint y: 172, endPoint x: 347, endPoint y: 137, distance: 238.5
click at [347, 137] on div "Tonia Johnson Hecht Law Firm Attorney: Ryan Hecht Type : Unknown Status: Treatm…" at bounding box center [379, 206] width 759 height 336
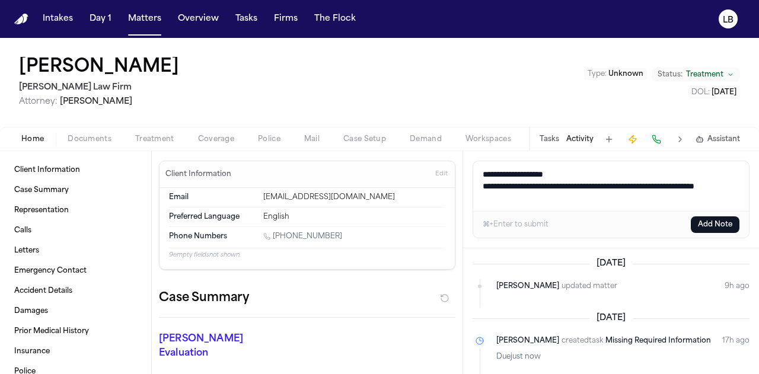
click at [563, 196] on textarea "**********" at bounding box center [611, 186] width 276 height 50
type textarea "**********"
click at [709, 223] on button "Add Note" at bounding box center [714, 224] width 49 height 17
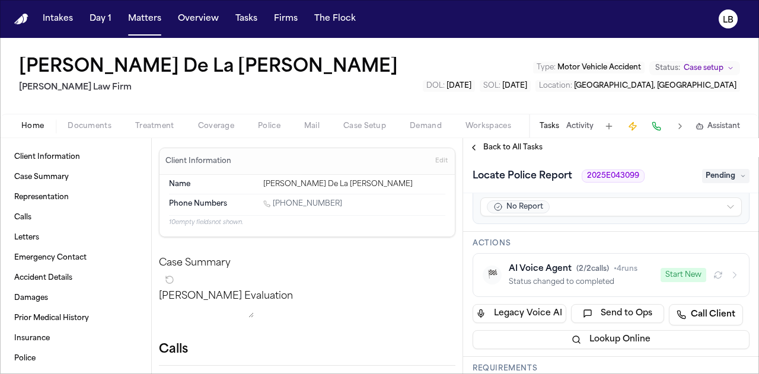
scroll to position [116, 0]
click at [583, 131] on div "Tasks Activity Assistant" at bounding box center [639, 125] width 220 height 23
click at [579, 121] on button "Activity" at bounding box center [579, 125] width 27 height 9
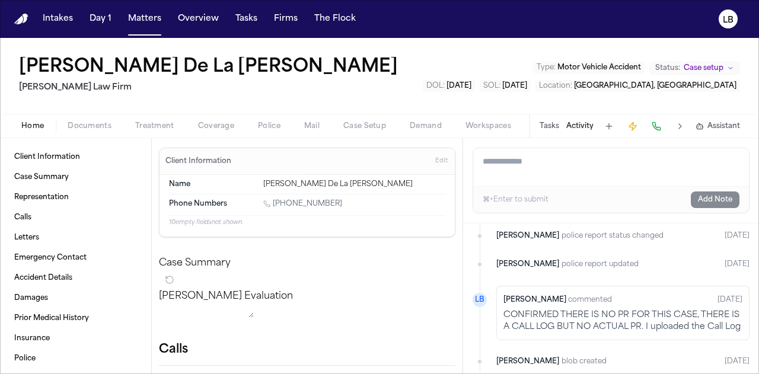
scroll to position [498, 0]
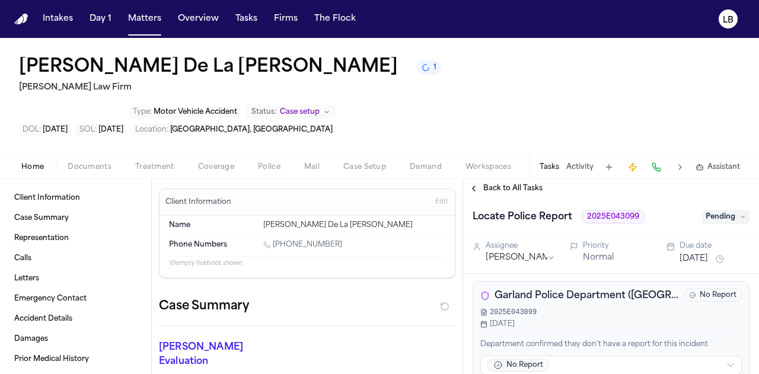
click at [728, 210] on span "Pending" at bounding box center [725, 217] width 47 height 14
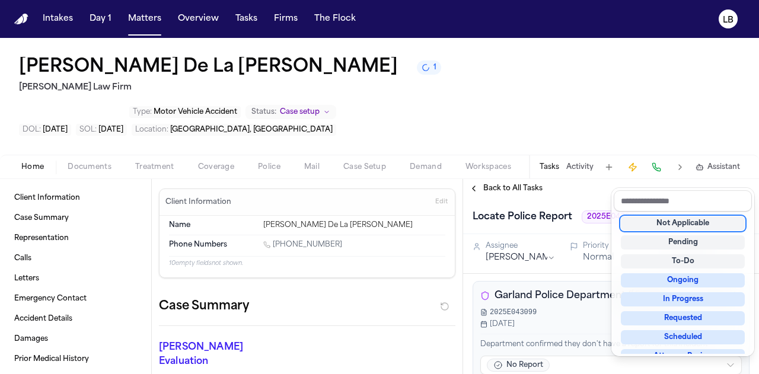
click at [723, 225] on div "Not Applicable" at bounding box center [682, 223] width 124 height 14
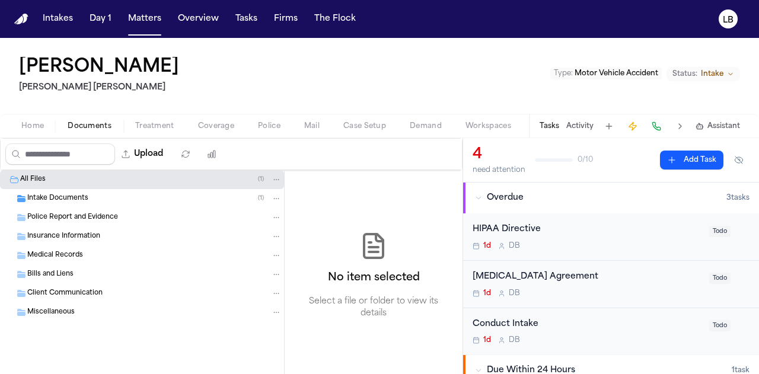
scroll to position [401, 0]
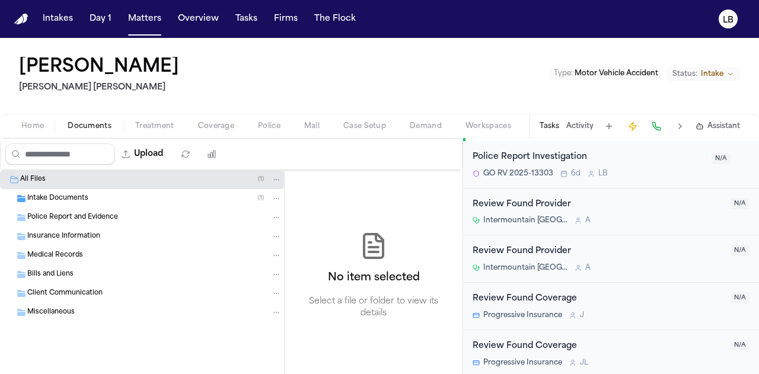
click at [71, 194] on span "Intake Documents" at bounding box center [57, 199] width 61 height 10
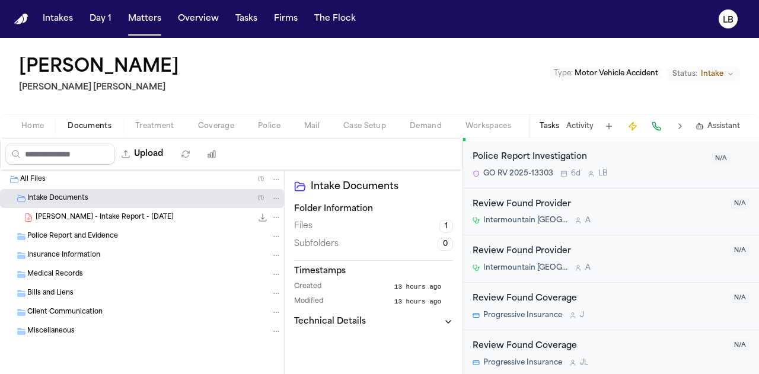
click at [90, 213] on span "[PERSON_NAME] - Intake Report - [DATE]" at bounding box center [105, 218] width 138 height 10
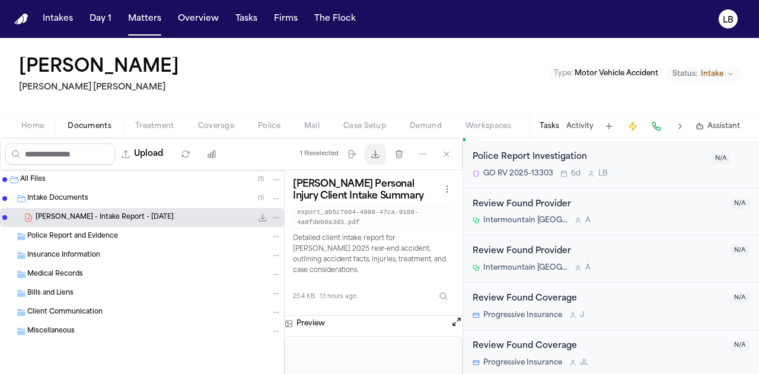
click at [375, 152] on icon "button" at bounding box center [374, 153] width 9 height 9
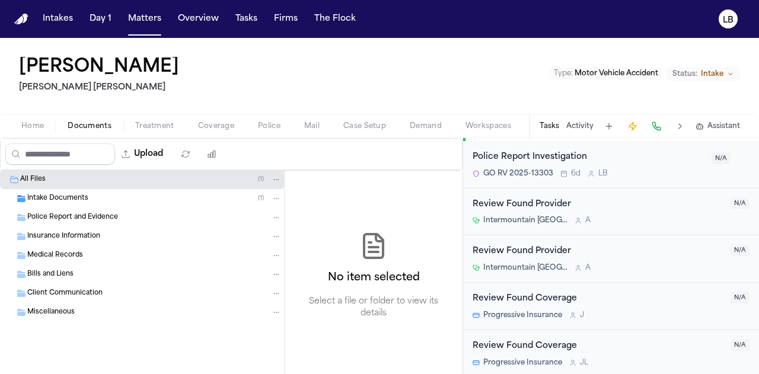
scroll to position [365, 0]
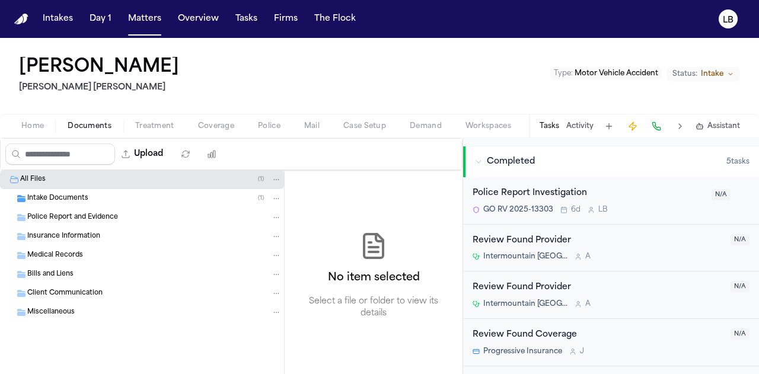
click at [665, 196] on div "Police Report Investigation" at bounding box center [588, 194] width 232 height 14
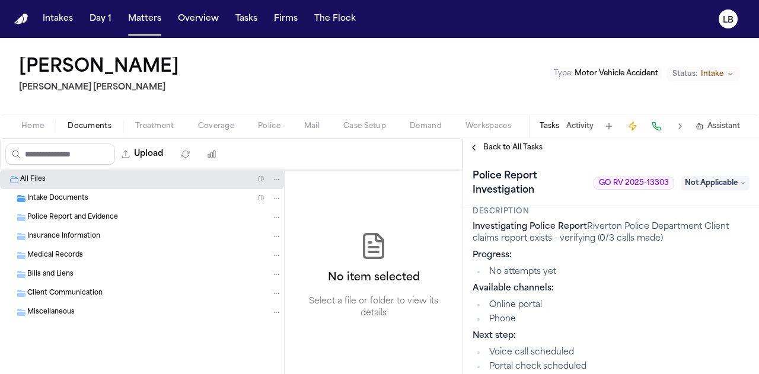
scroll to position [17, 0]
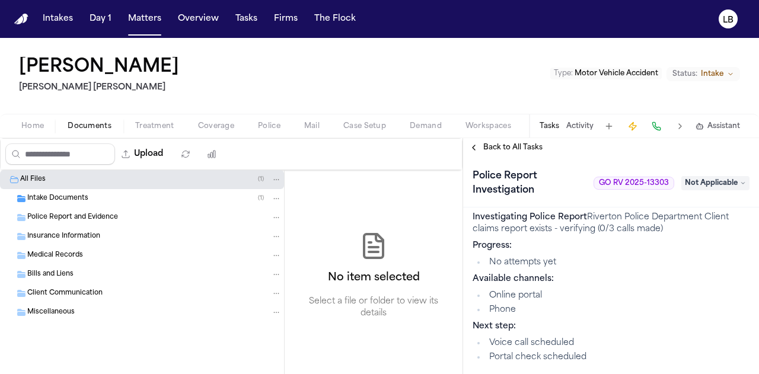
drag, startPoint x: 705, startPoint y: 185, endPoint x: 742, endPoint y: 183, distance: 36.9
click at [742, 183] on icon at bounding box center [743, 183] width 6 height 6
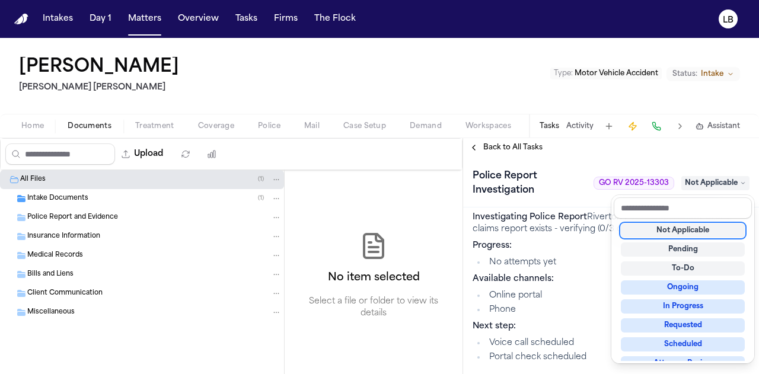
click at [569, 153] on div "Back to All Tasks Police Report Investigation GO RV 2025-13303 Not Applicable D…" at bounding box center [611, 256] width 296 height 236
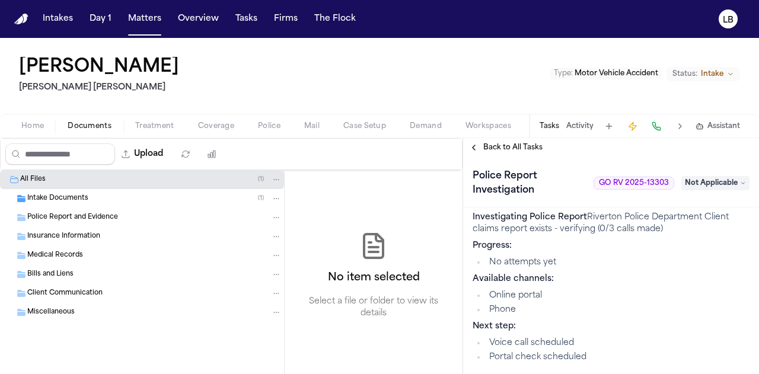
click at [574, 129] on button "Activity" at bounding box center [579, 125] width 27 height 9
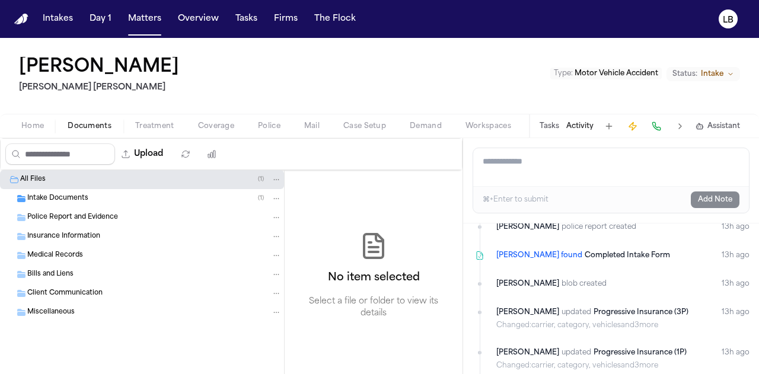
scroll to position [36, 0]
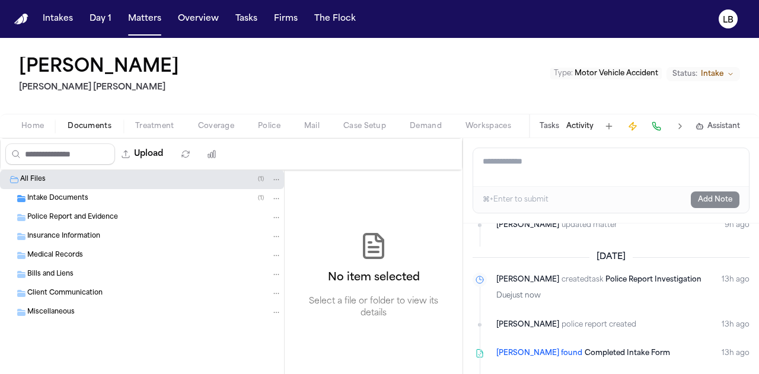
click at [552, 124] on button "Tasks" at bounding box center [549, 125] width 20 height 9
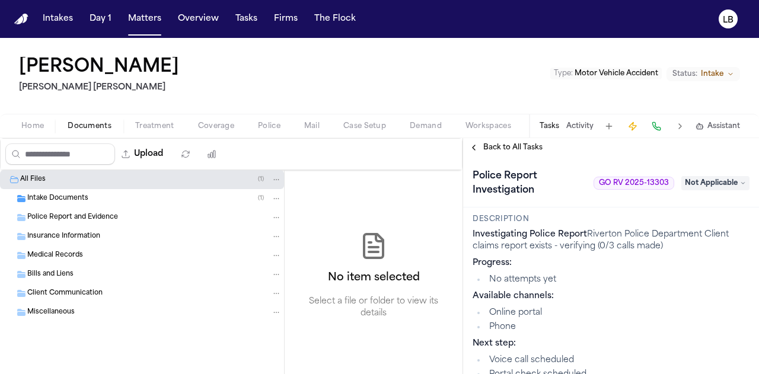
click at [719, 178] on span "Not Applicable" at bounding box center [715, 183] width 68 height 14
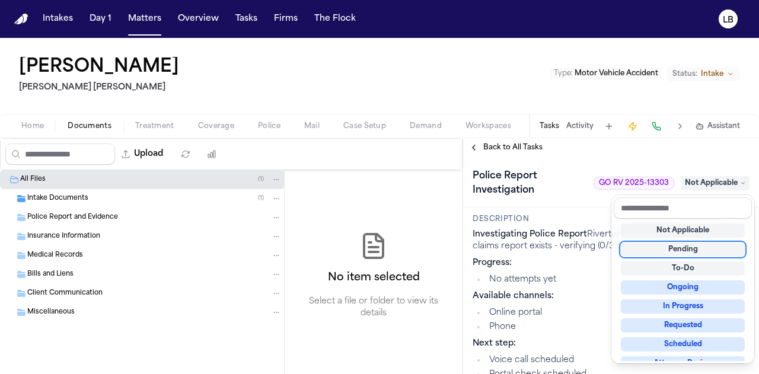
click at [707, 252] on div "Pending" at bounding box center [682, 249] width 124 height 14
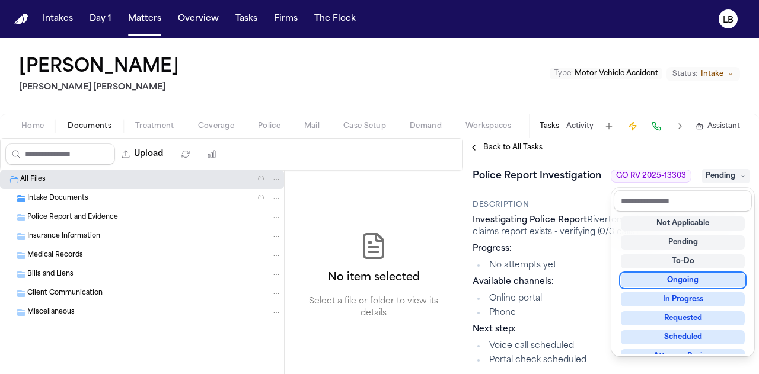
click at [703, 277] on div "Ongoing" at bounding box center [682, 280] width 124 height 14
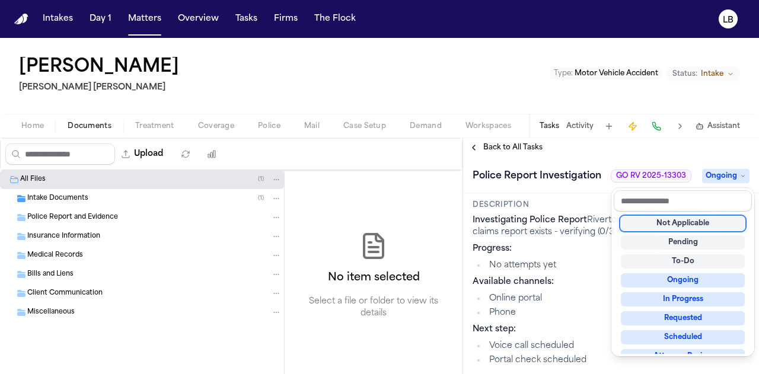
click at [564, 225] on div "Police Report Investigation GO RV 2025-13303 Ongoing Description Investigating …" at bounding box center [611, 265] width 296 height 217
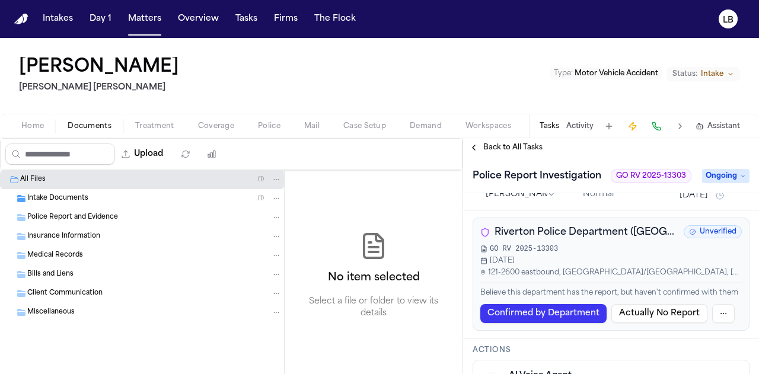
scroll to position [212, 0]
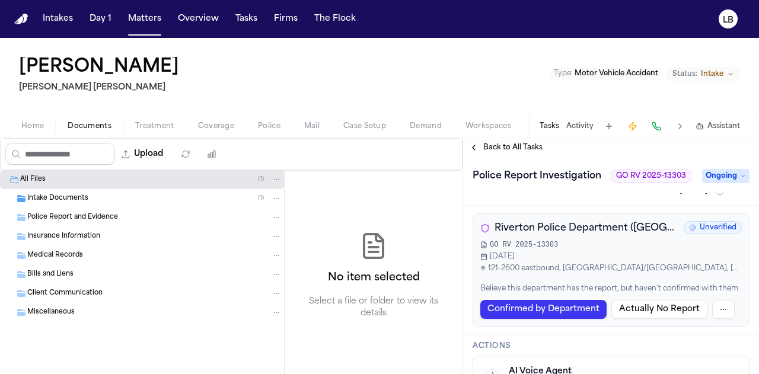
click at [614, 175] on span "GO RV 2025-13303" at bounding box center [650, 175] width 81 height 13
drag, startPoint x: 615, startPoint y: 174, endPoint x: 684, endPoint y: 175, distance: 69.9
click at [684, 175] on span "GO RV 2025-13303" at bounding box center [650, 175] width 81 height 13
copy span "GO RV 2025-13303"
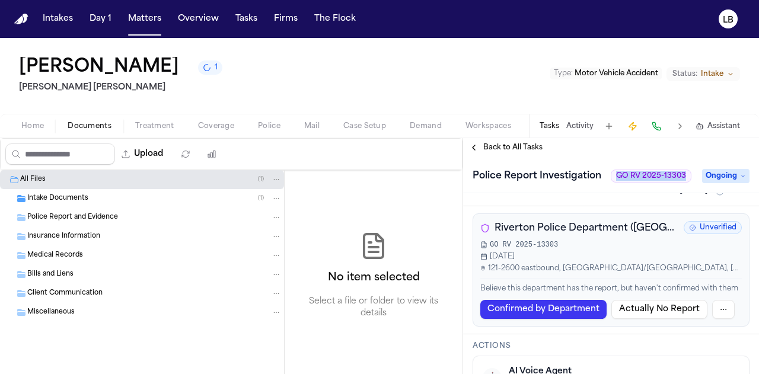
click at [66, 195] on span "Intake Documents" at bounding box center [57, 199] width 61 height 10
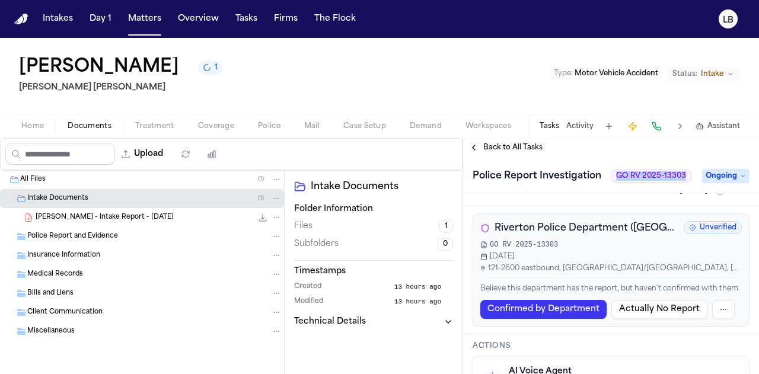
click at [98, 219] on span "S. Doerr - Intake Report - 8.18.25" at bounding box center [105, 218] width 138 height 10
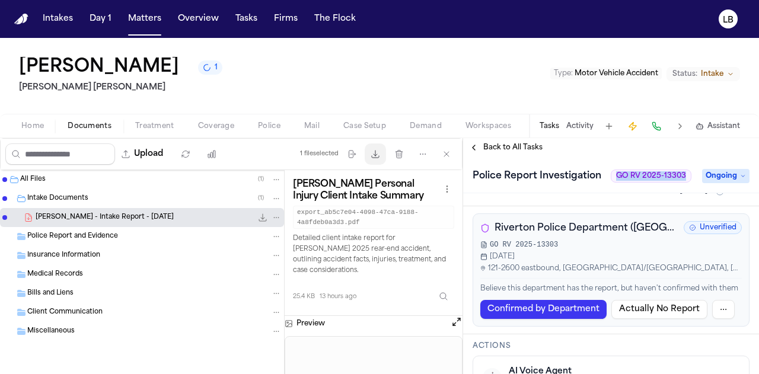
click at [374, 155] on icon "button" at bounding box center [374, 153] width 9 height 9
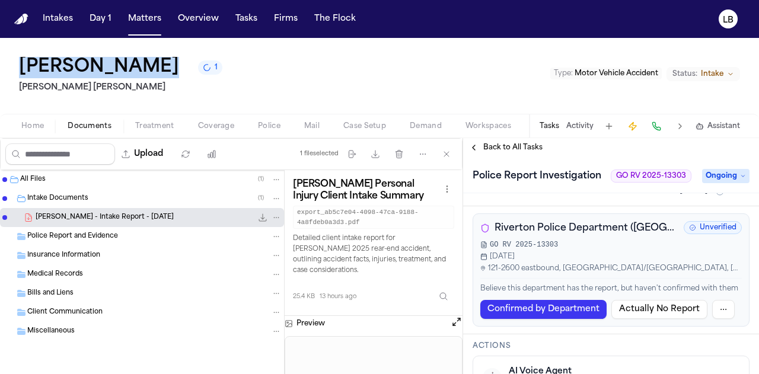
copy div "Stephanie Doerr"
drag, startPoint x: 176, startPoint y: 66, endPoint x: 14, endPoint y: 75, distance: 162.6
click at [14, 75] on div "Stephanie Doerr 1 Steele Adams Hosman Type : Motor Vehicle Accident Status: Int…" at bounding box center [379, 76] width 759 height 76
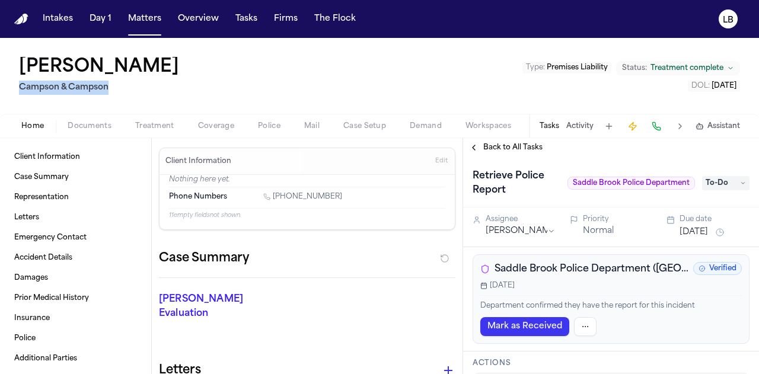
drag, startPoint x: 120, startPoint y: 88, endPoint x: 12, endPoint y: 85, distance: 107.9
click at [12, 85] on div "Arthur Simkins Campson & Campson Type : Premises Liability Status: Treatment co…" at bounding box center [379, 76] width 759 height 76
copy h2 "Campson & Campson"
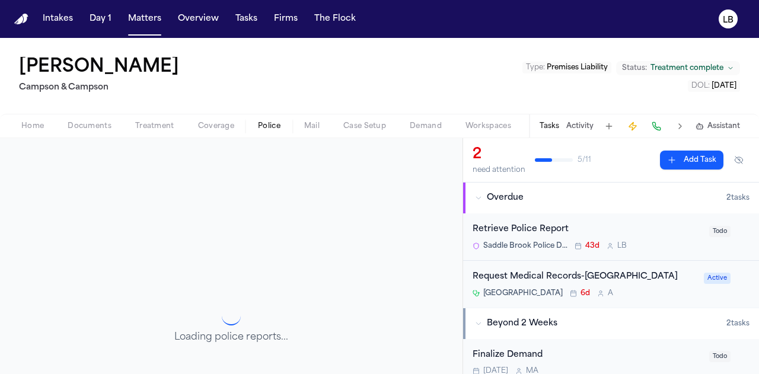
click at [575, 121] on button "Activity" at bounding box center [579, 125] width 27 height 9
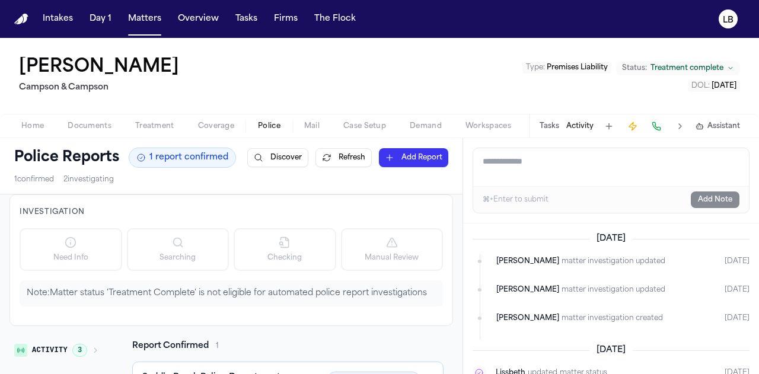
click at [543, 131] on div "Tasks Activity Assistant" at bounding box center [639, 125] width 220 height 23
click at [543, 121] on button "Tasks" at bounding box center [549, 125] width 20 height 9
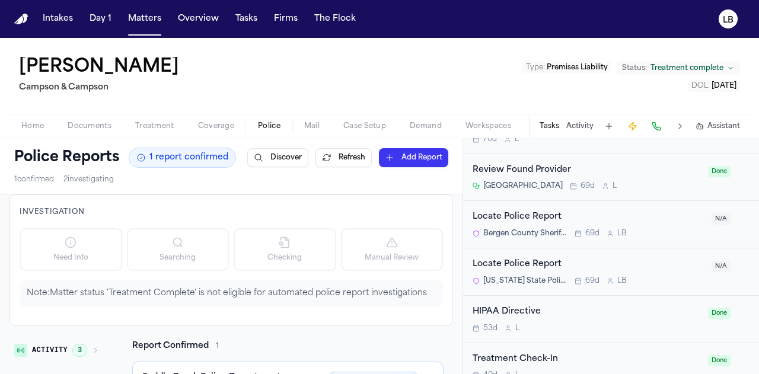
scroll to position [431, 0]
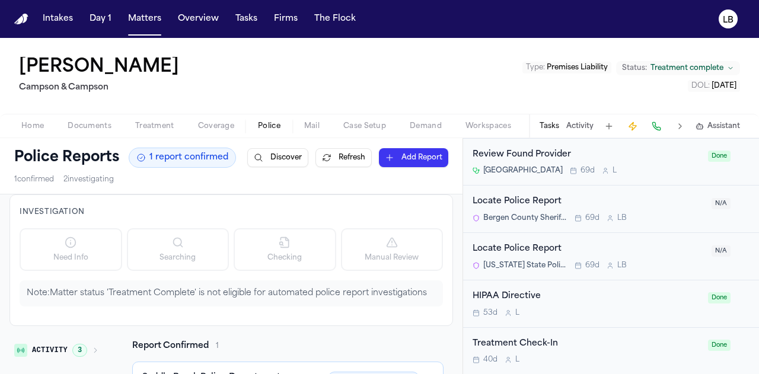
click at [73, 127] on span "Documents" at bounding box center [90, 125] width 44 height 9
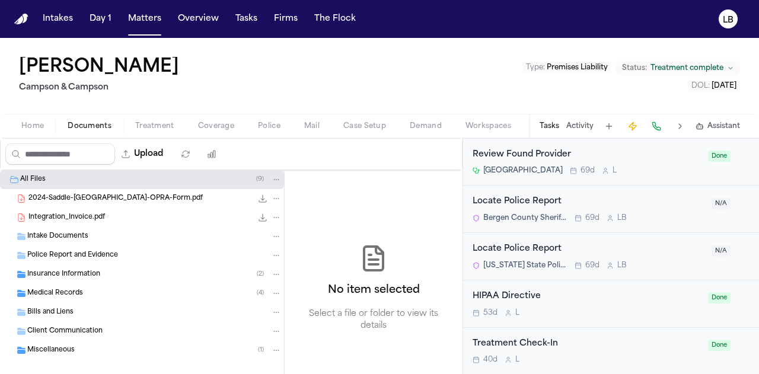
click at [92, 231] on div "Intake Documents" at bounding box center [154, 236] width 254 height 11
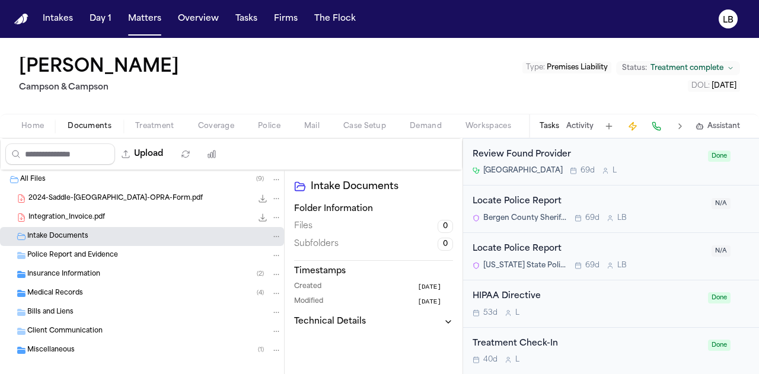
click at [110, 258] on span "Police Report and Evidence" at bounding box center [72, 256] width 91 height 10
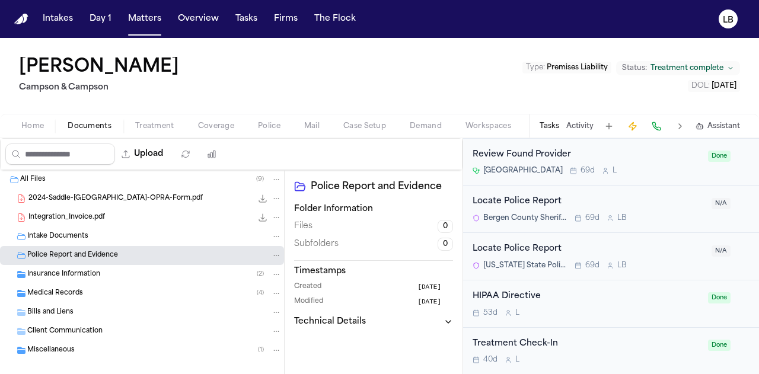
click at [112, 273] on div "Insurance Information ( 2 )" at bounding box center [154, 274] width 254 height 11
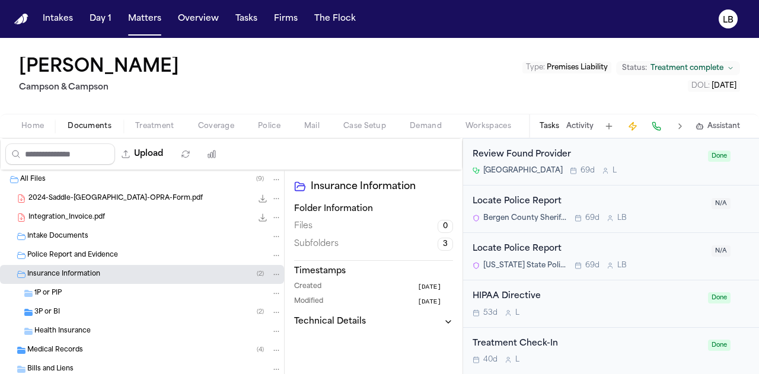
click at [85, 202] on div "2024-Saddle-[GEOGRAPHIC_DATA]-OPRA-Form.pdf 2.8 MB • PDF" at bounding box center [154, 199] width 253 height 12
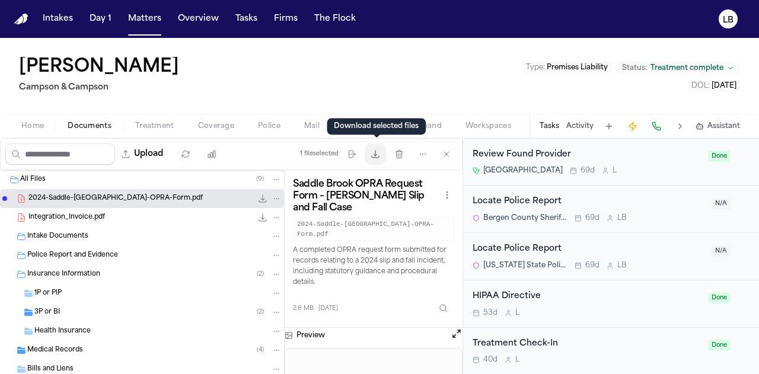
click at [379, 156] on icon "button" at bounding box center [374, 153] width 9 height 9
click at [52, 129] on button "Home" at bounding box center [32, 126] width 46 height 14
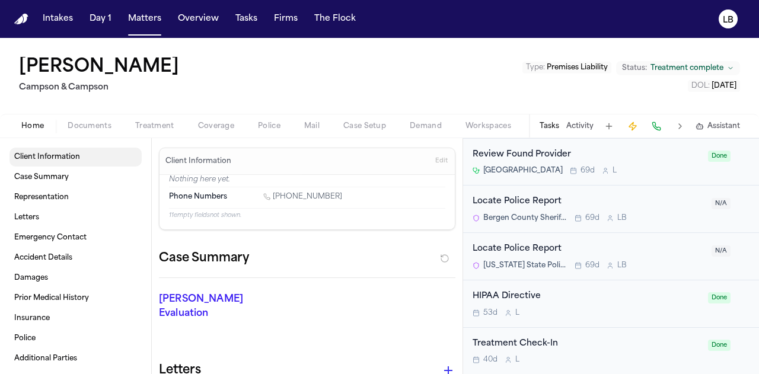
click at [56, 164] on link "Client Information" at bounding box center [75, 157] width 132 height 19
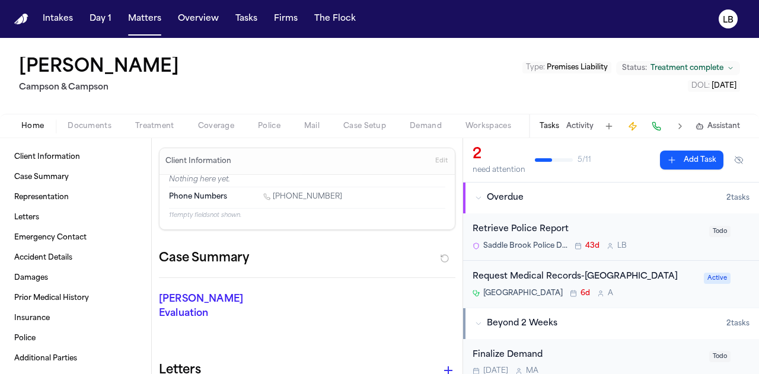
click at [543, 231] on div "Retrieve Police Report" at bounding box center [586, 230] width 229 height 14
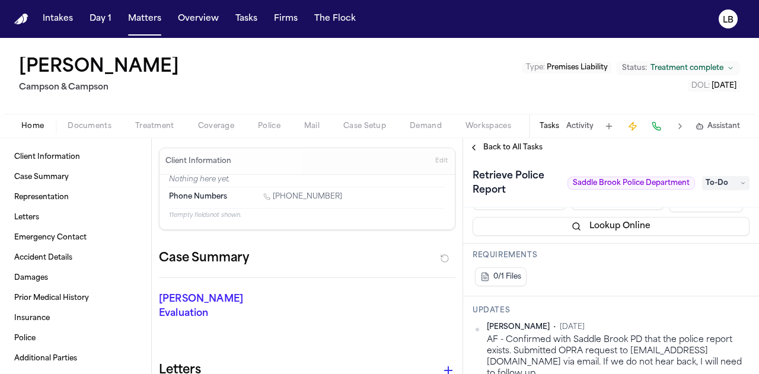
scroll to position [279, 0]
